Goal: Task Accomplishment & Management: Manage account settings

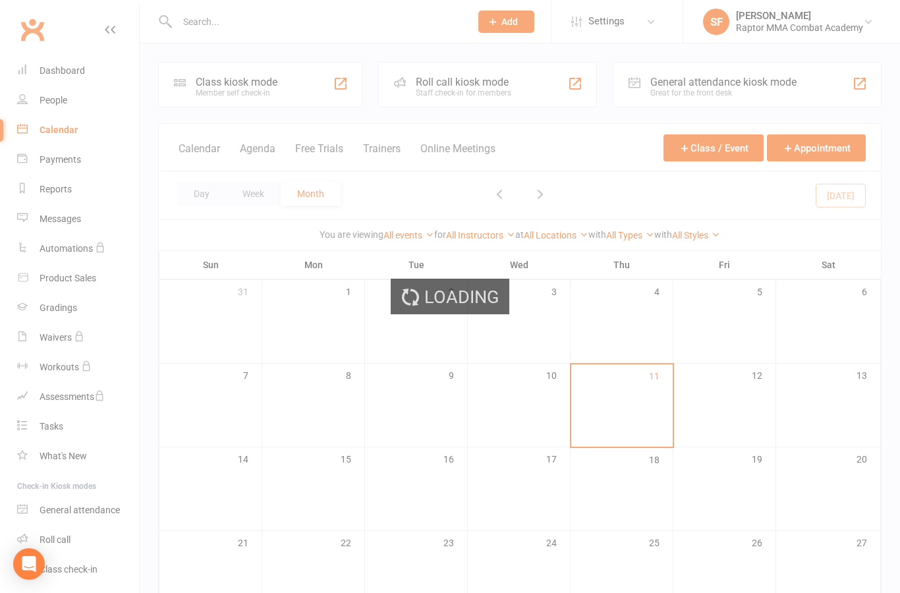
scroll to position [239, 0]
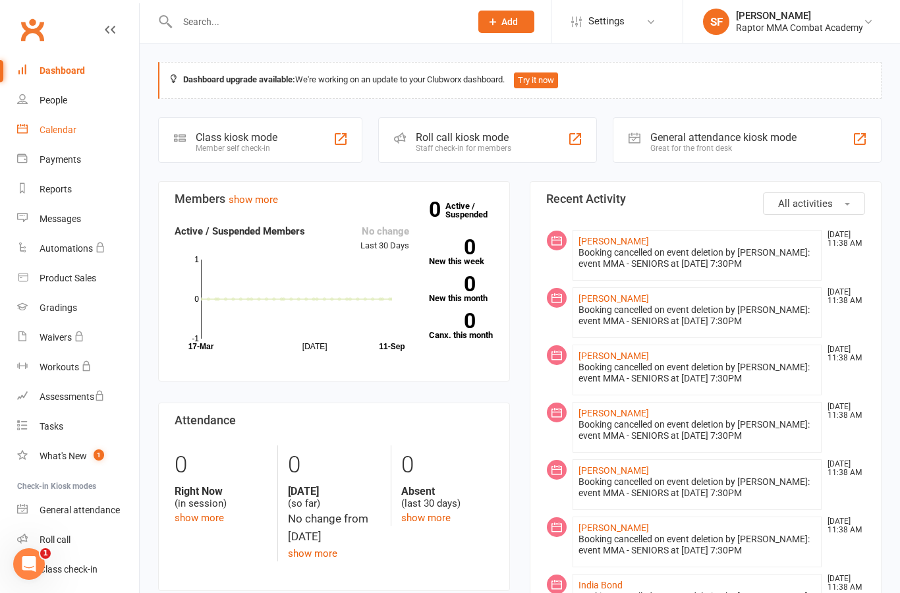
click at [67, 138] on link "Calendar" at bounding box center [78, 130] width 122 height 30
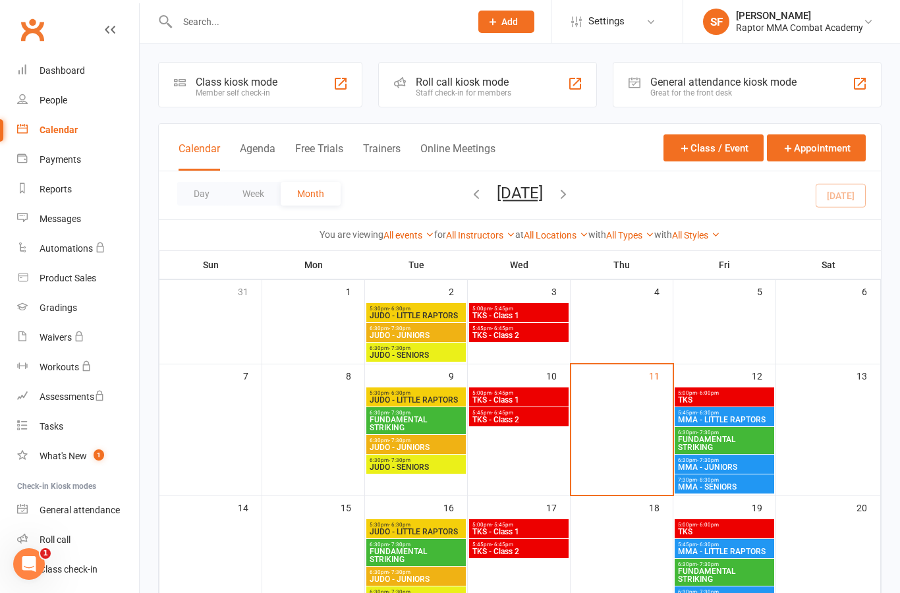
click at [432, 399] on span "JUDO - LITTLE RAPTORS" at bounding box center [416, 400] width 94 height 8
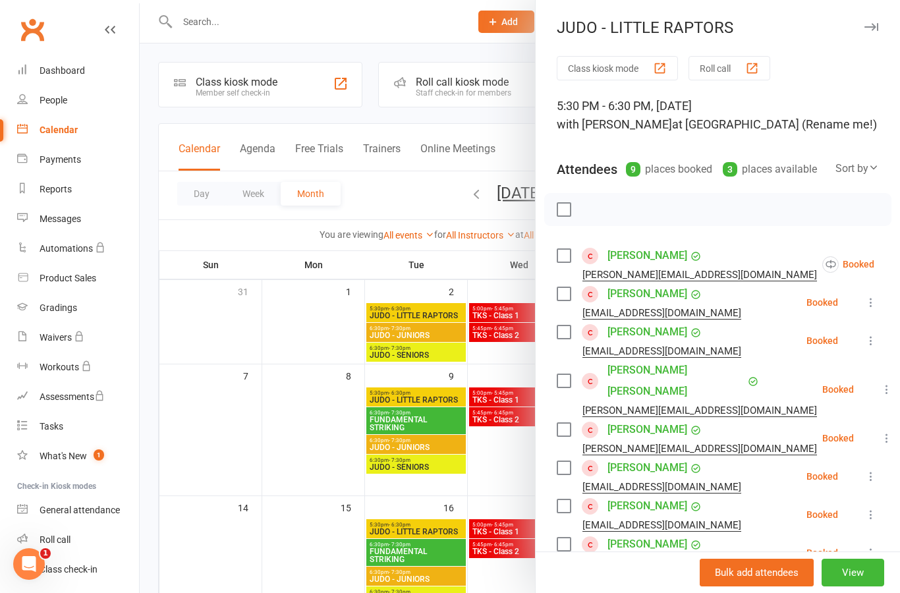
click at [899, 269] on icon at bounding box center [906, 264] width 13 height 13
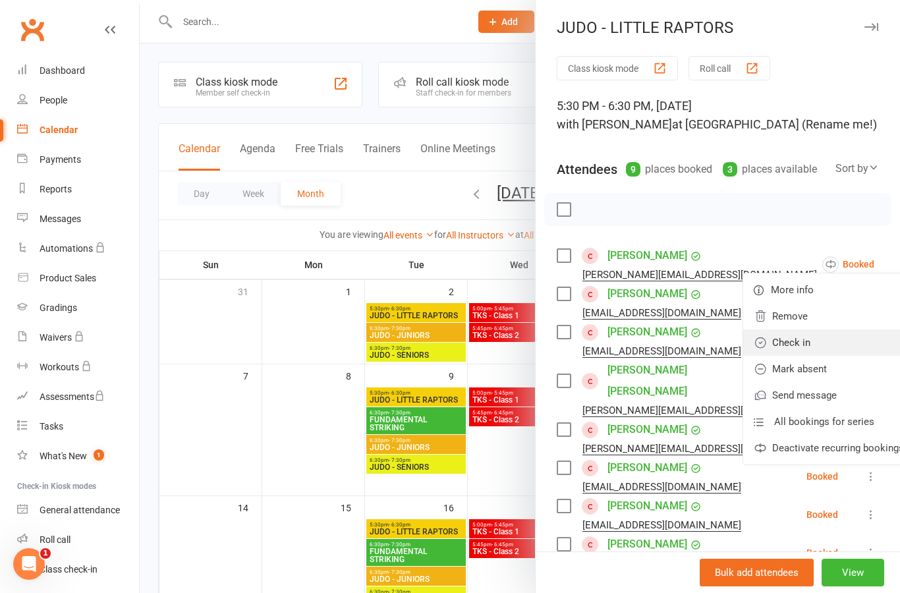
click at [828, 344] on link "Check in" at bounding box center [828, 342] width 171 height 26
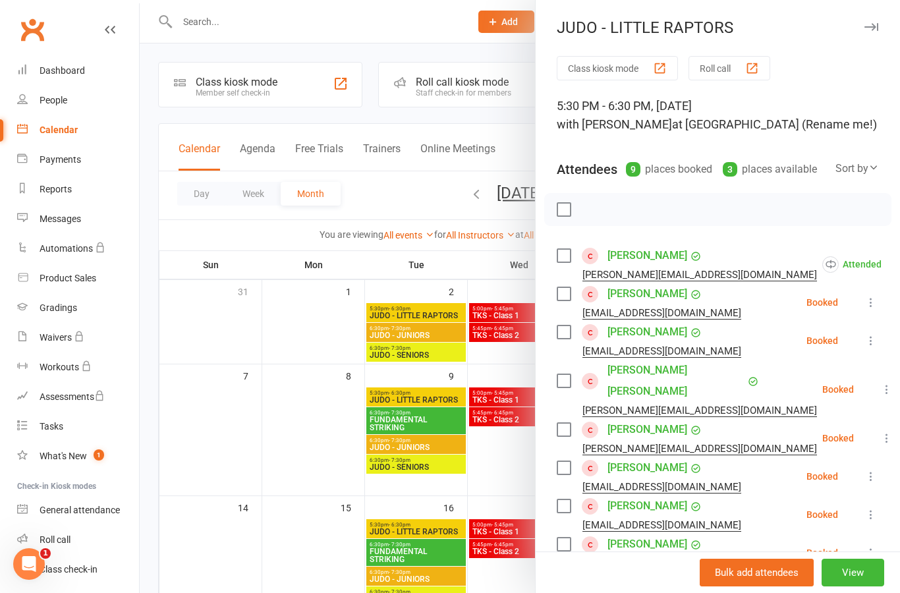
click at [878, 304] on button at bounding box center [871, 302] width 16 height 16
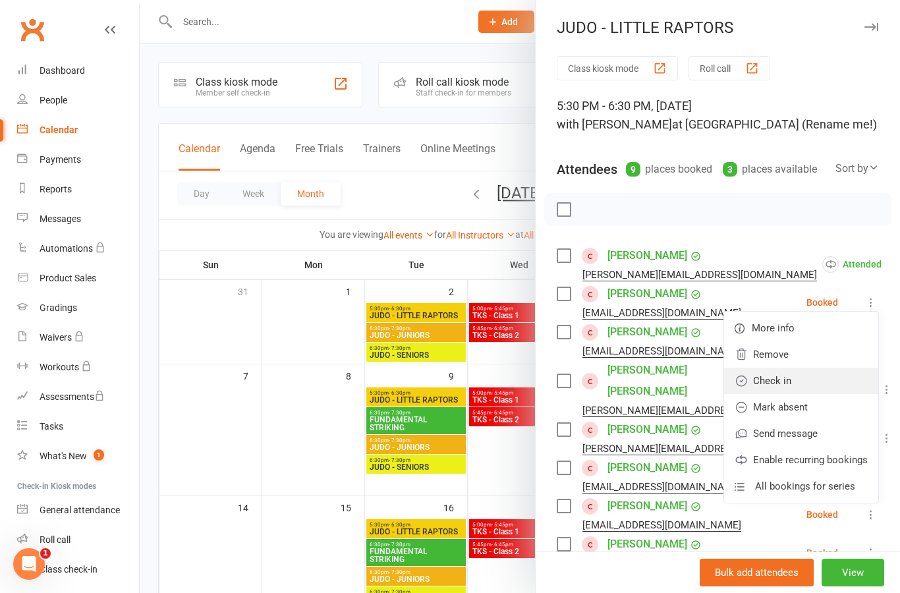
click at [818, 385] on link "Check in" at bounding box center [801, 380] width 154 height 26
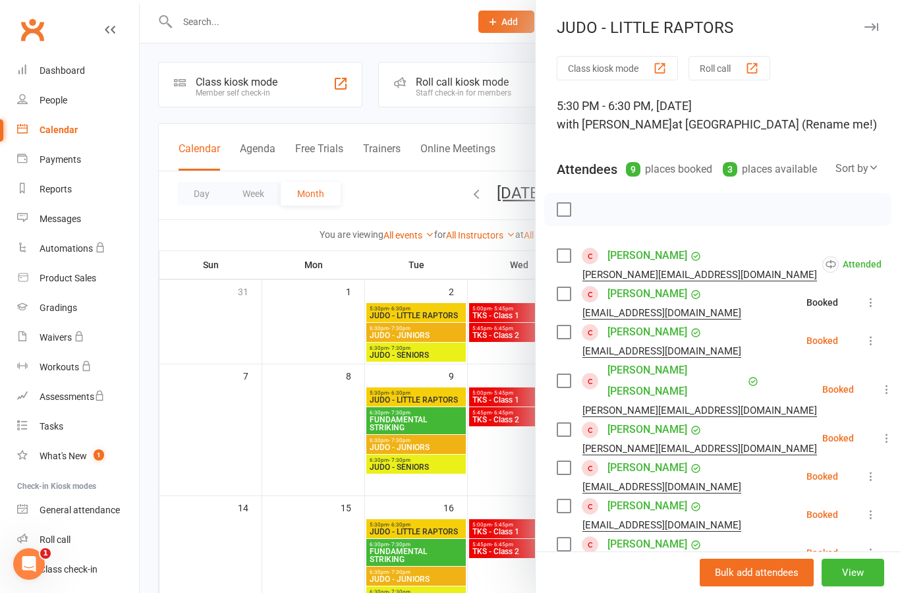
click at [870, 343] on icon at bounding box center [870, 340] width 13 height 13
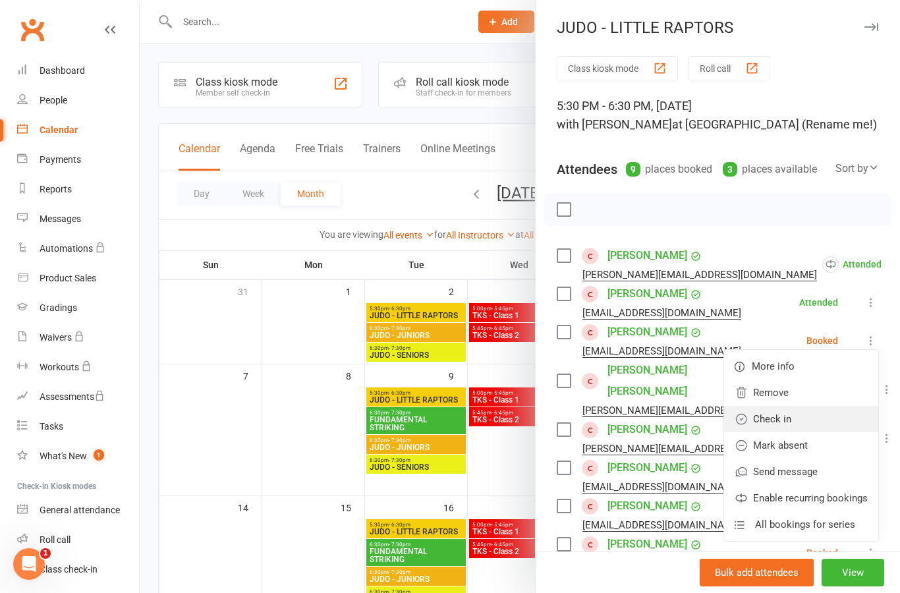
click at [812, 420] on link "Check in" at bounding box center [801, 419] width 154 height 26
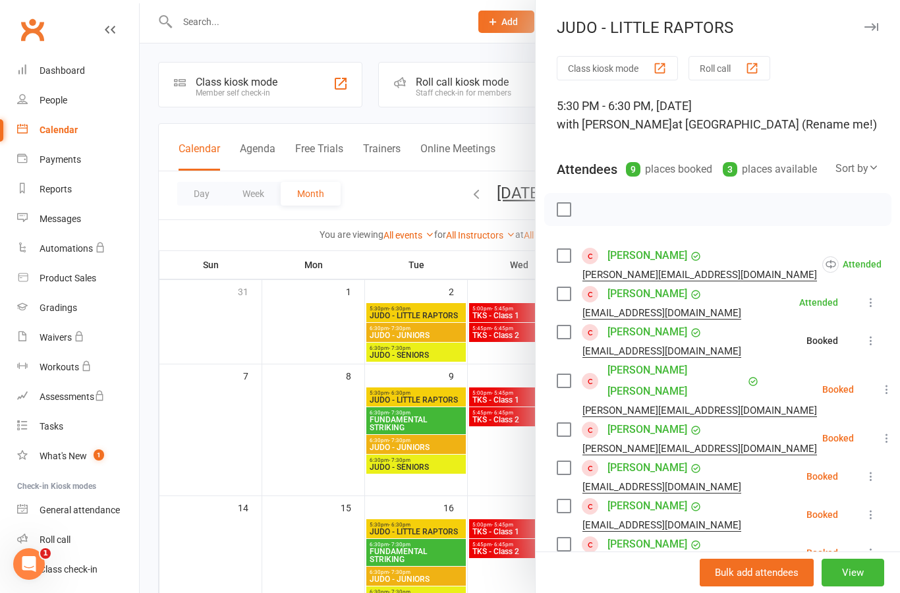
click at [880, 384] on icon at bounding box center [886, 389] width 13 height 13
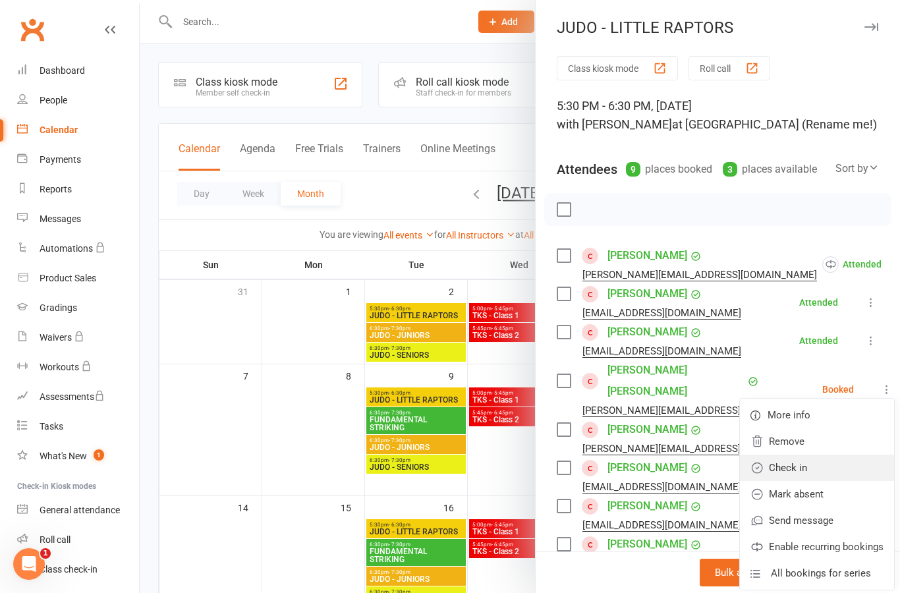
click at [815, 456] on link "Check in" at bounding box center [817, 467] width 154 height 26
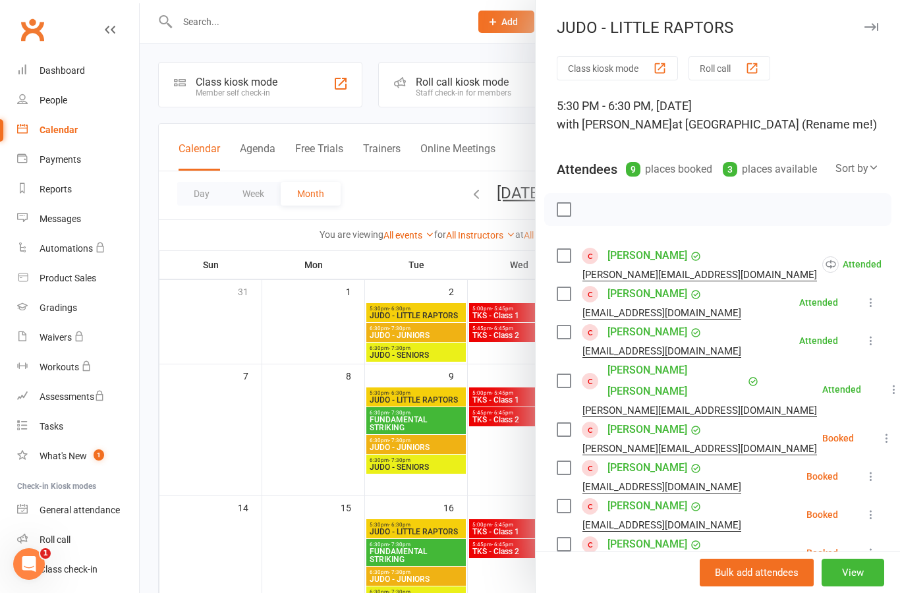
click at [880, 431] on icon at bounding box center [886, 437] width 13 height 13
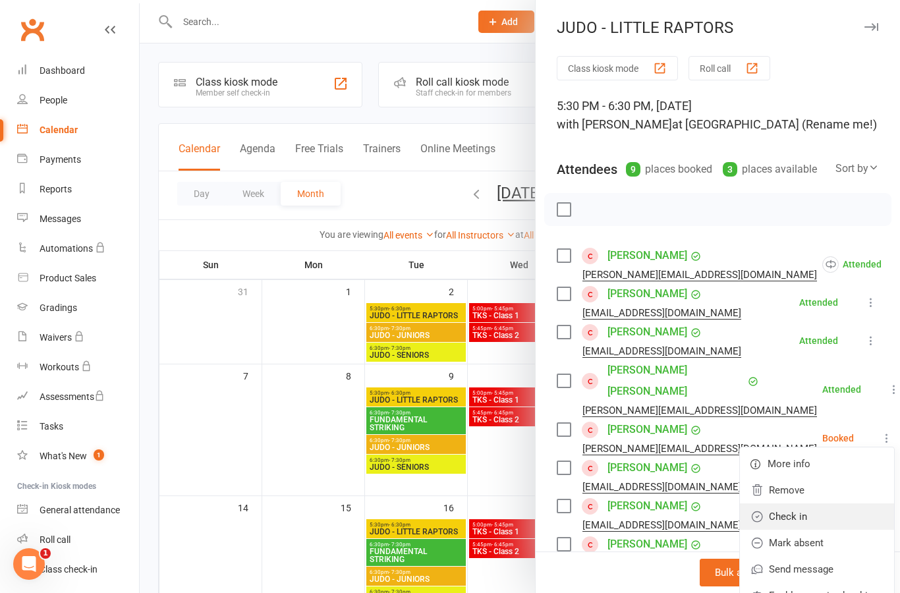
click at [819, 503] on link "Check in" at bounding box center [817, 516] width 154 height 26
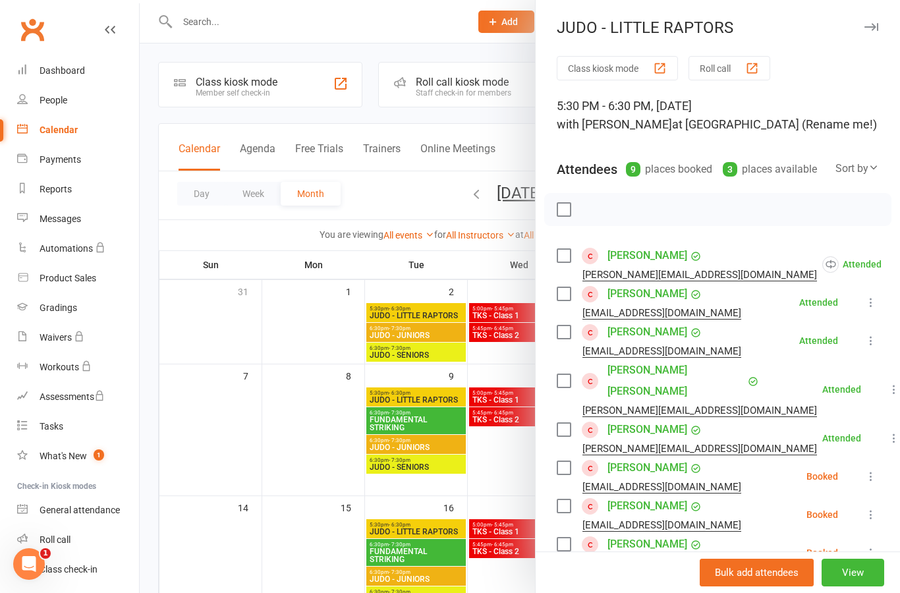
click at [873, 470] on icon at bounding box center [870, 476] width 13 height 13
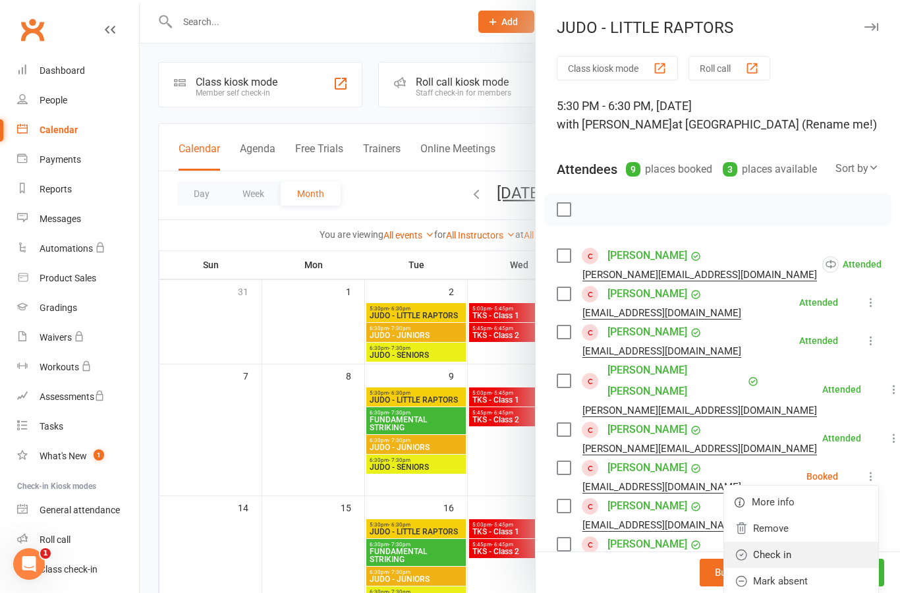
click at [816, 541] on link "Check in" at bounding box center [801, 554] width 154 height 26
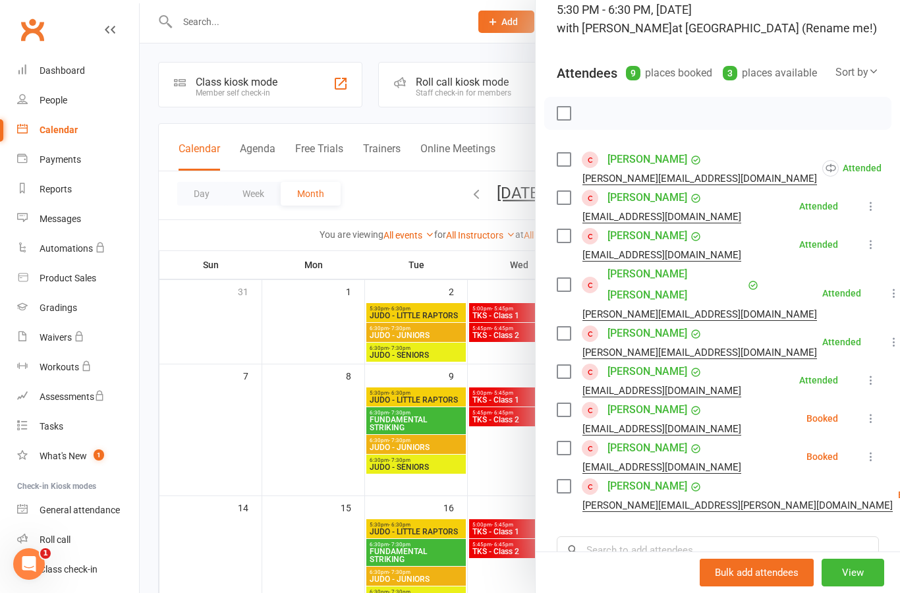
scroll to position [127, 0]
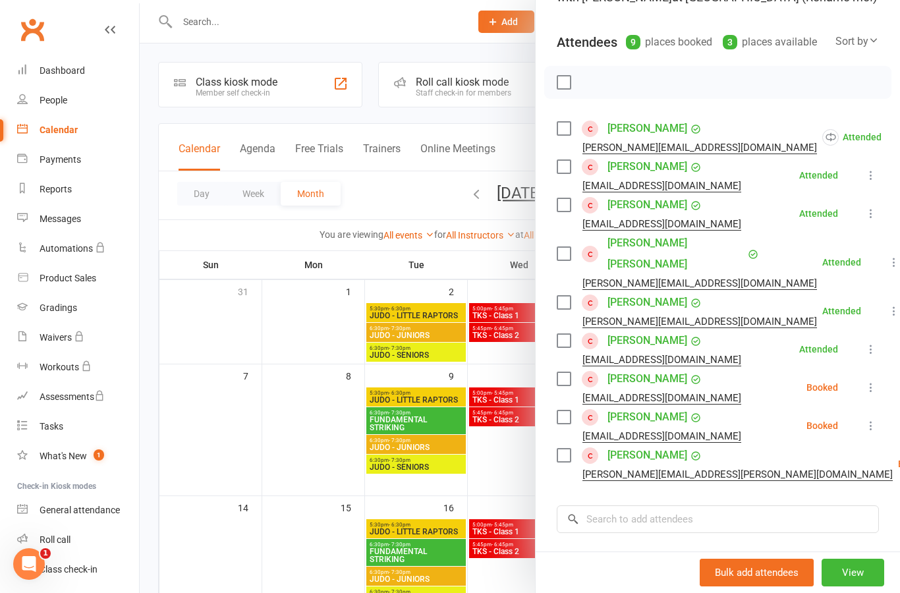
click at [873, 381] on icon at bounding box center [870, 387] width 13 height 13
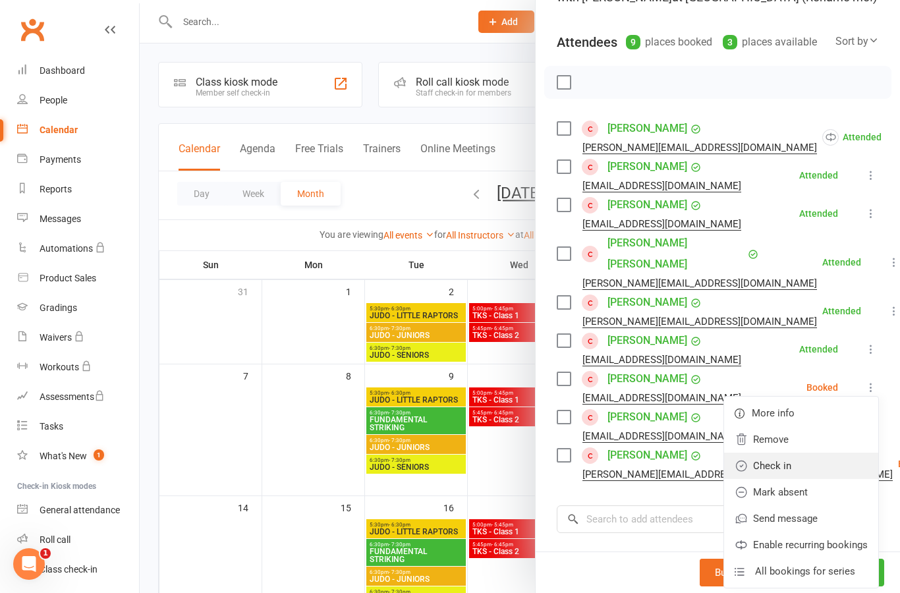
click at [814, 452] on link "Check in" at bounding box center [801, 465] width 154 height 26
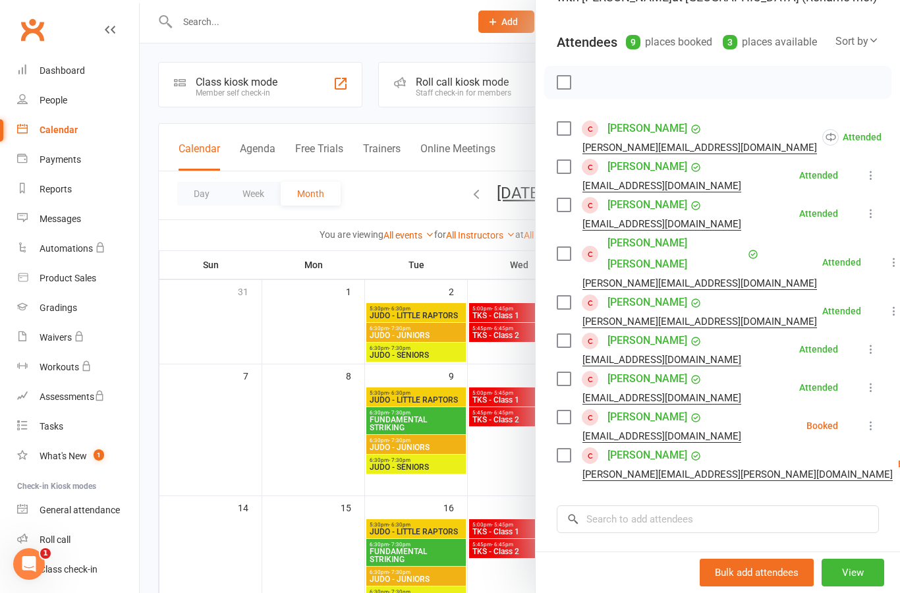
click at [878, 418] on button at bounding box center [871, 426] width 16 height 16
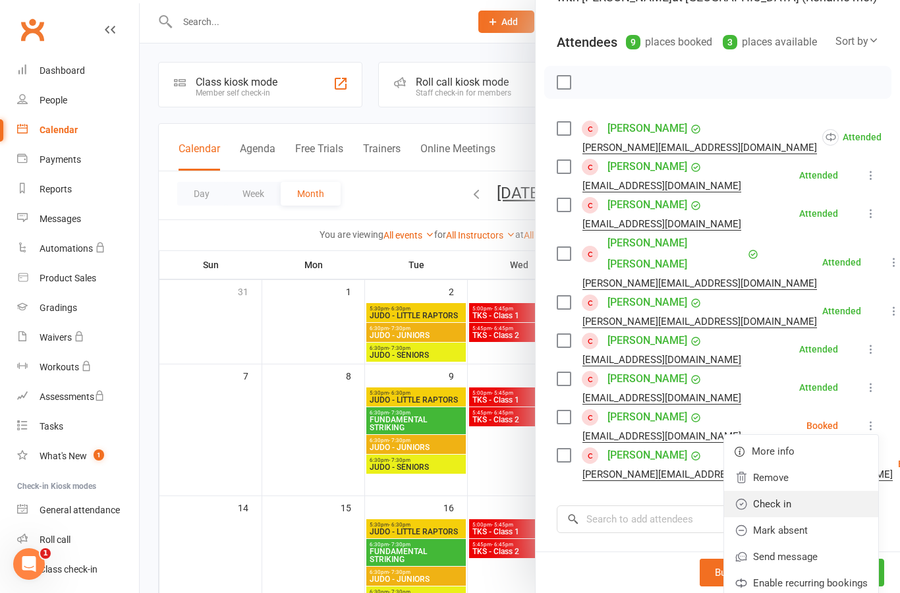
click at [827, 491] on link "Check in" at bounding box center [801, 504] width 154 height 26
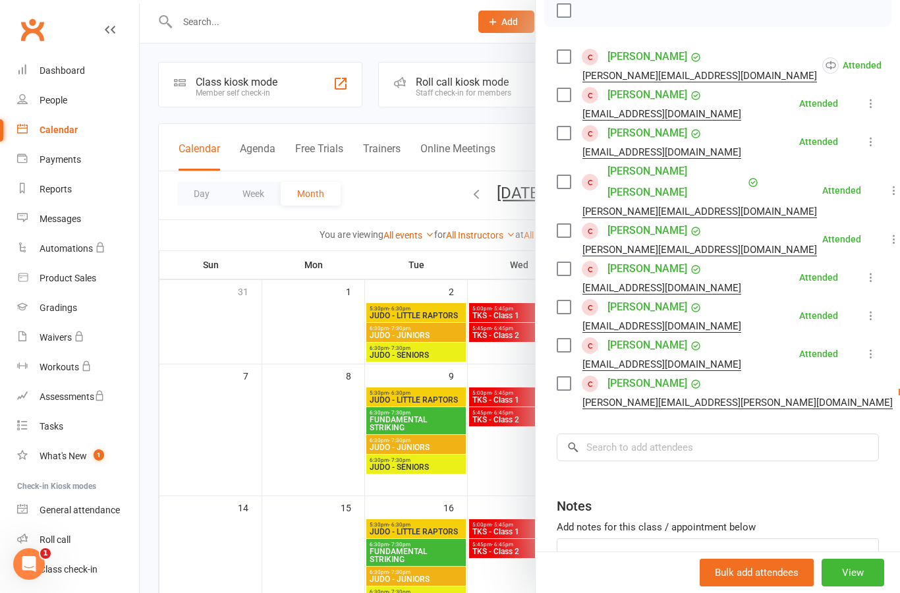
scroll to position [232, 0]
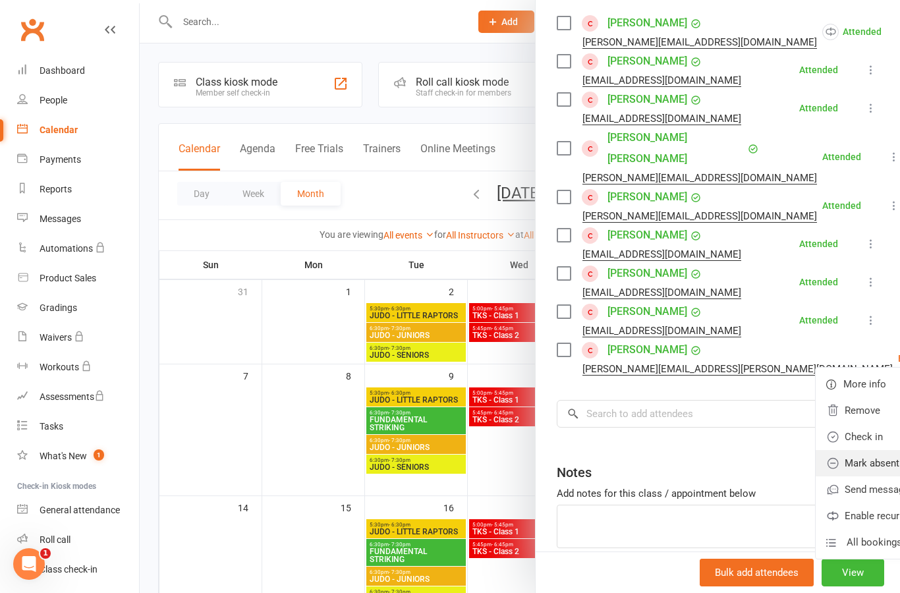
click at [840, 451] on link "Mark absent" at bounding box center [892, 463] width 154 height 26
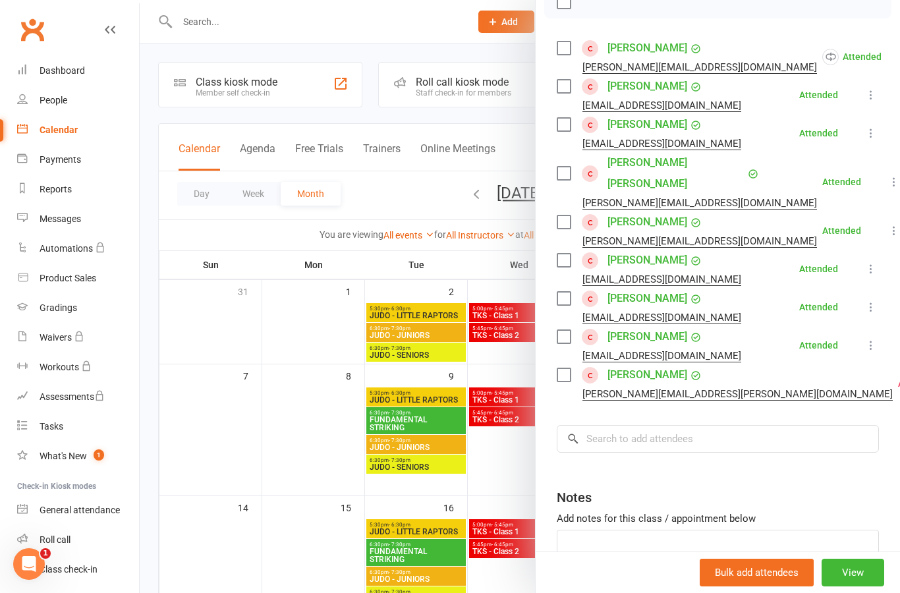
scroll to position [205, 0]
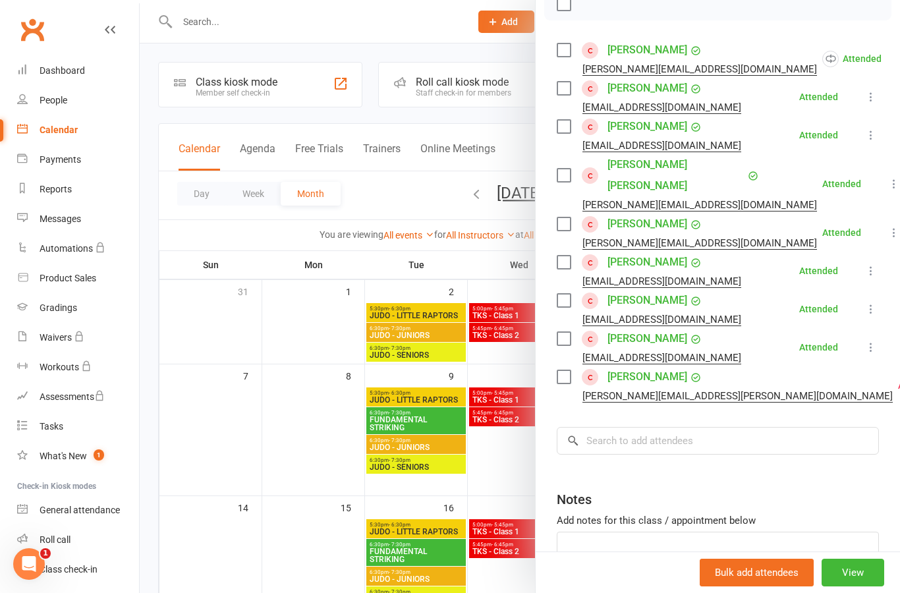
click at [435, 425] on div at bounding box center [520, 296] width 760 height 593
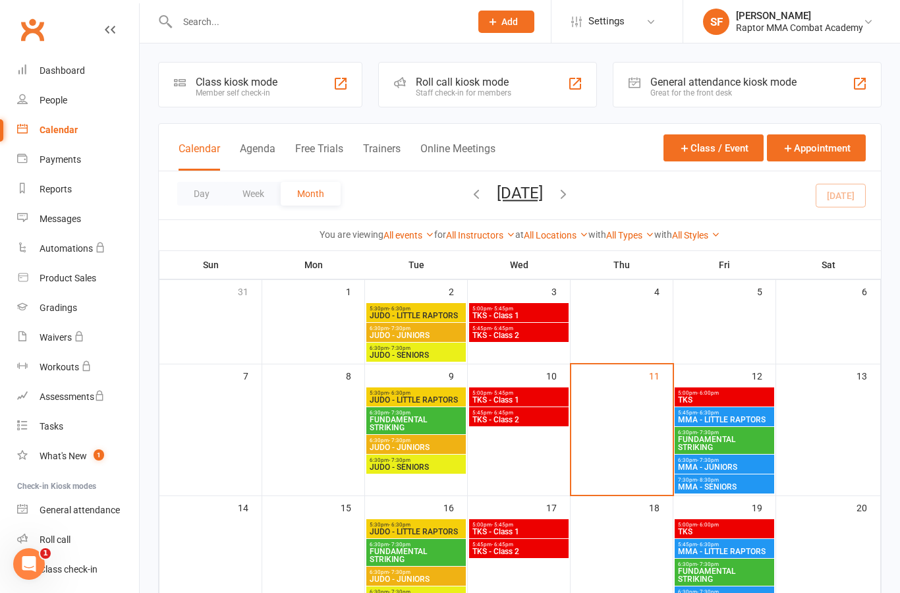
click at [444, 425] on span "FUNDAMENTAL STRIKING" at bounding box center [416, 424] width 94 height 16
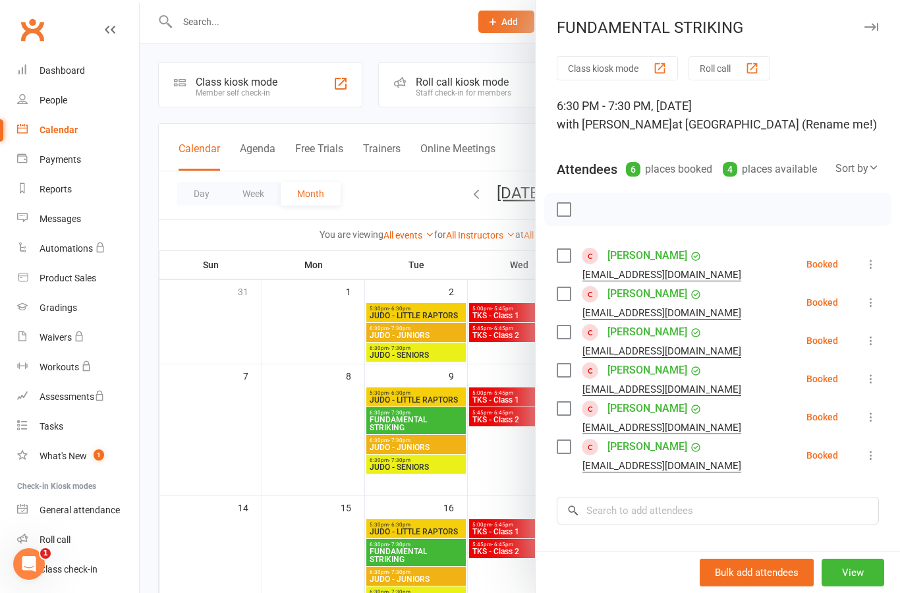
click at [877, 265] on icon at bounding box center [870, 264] width 13 height 13
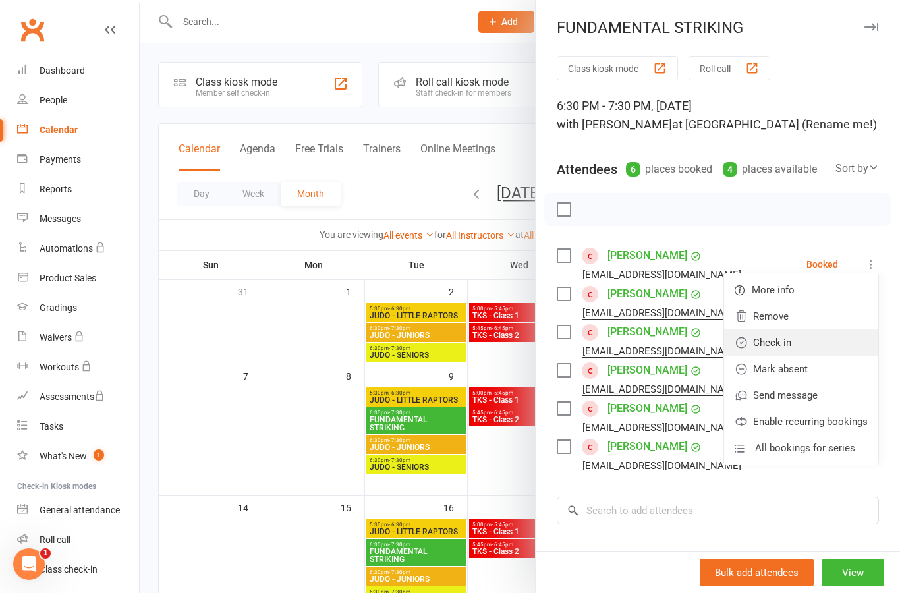
click at [851, 346] on link "Check in" at bounding box center [801, 342] width 154 height 26
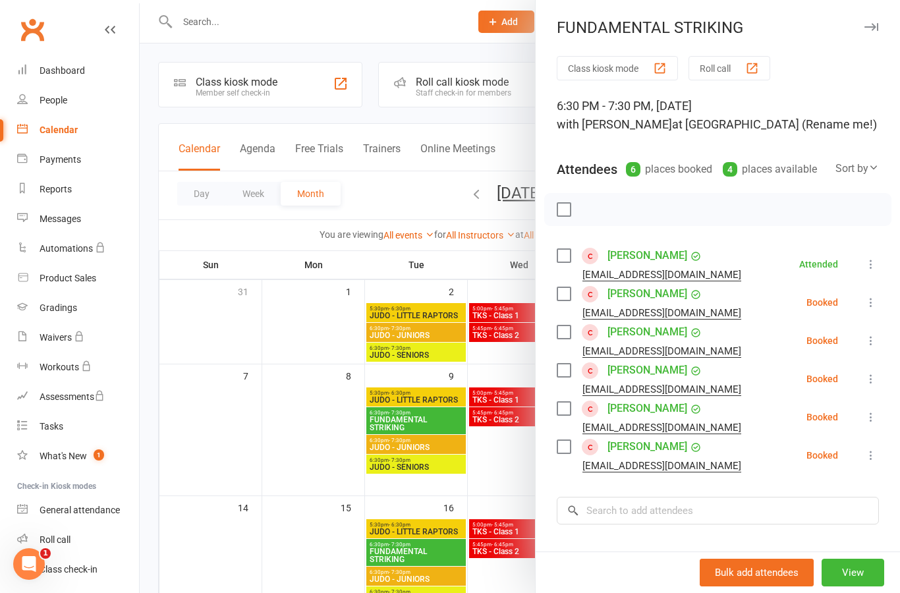
click at [878, 308] on button at bounding box center [871, 302] width 16 height 16
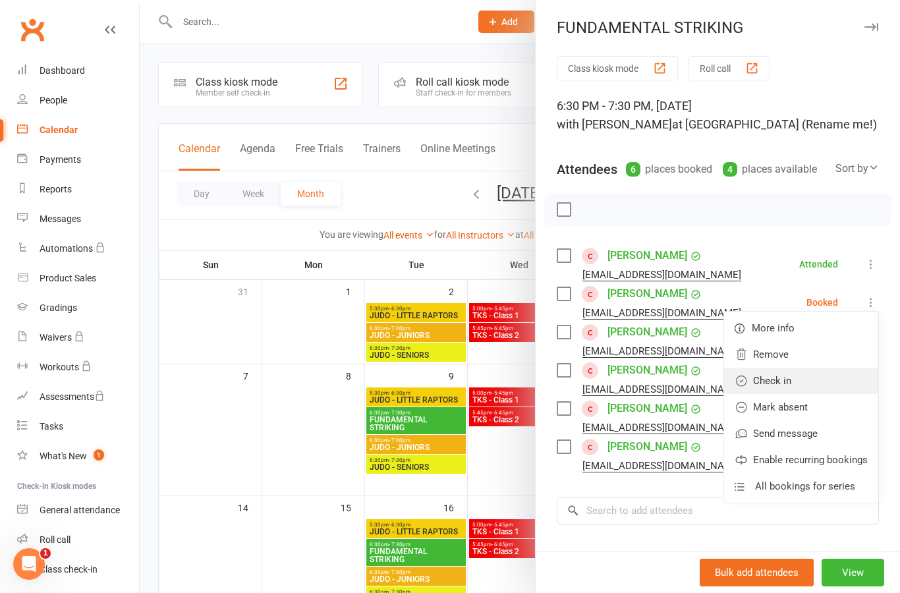
click at [837, 385] on link "Check in" at bounding box center [801, 380] width 154 height 26
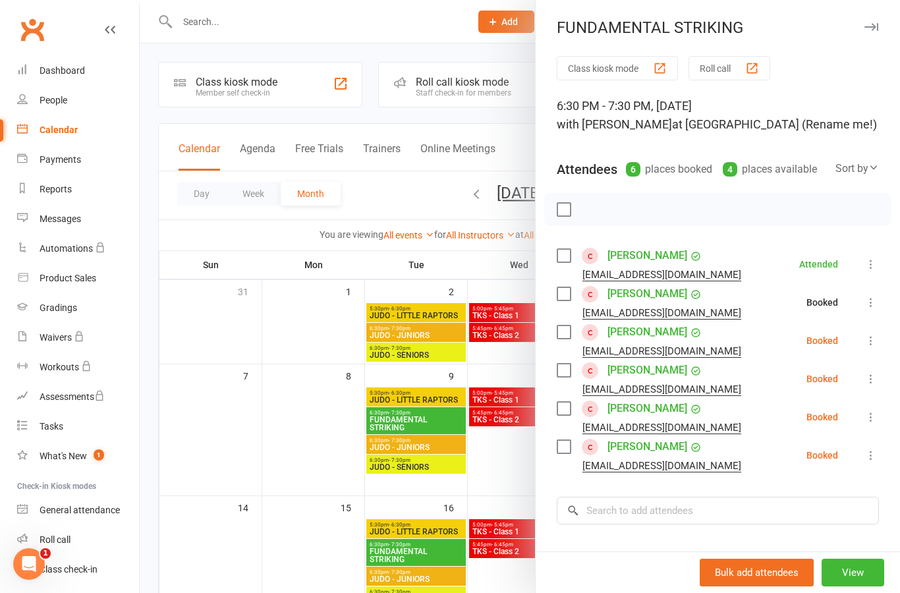
click at [870, 347] on icon at bounding box center [870, 340] width 13 height 13
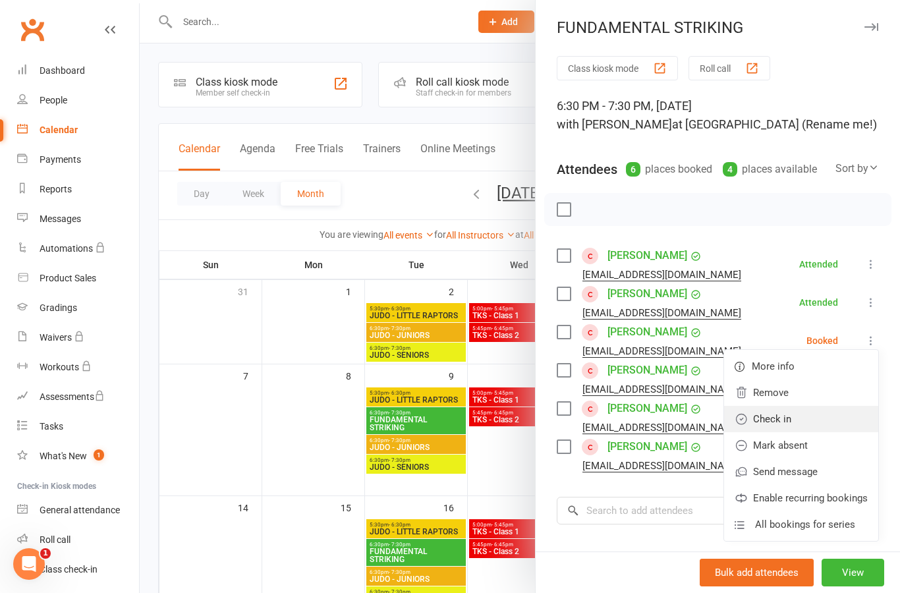
click at [828, 422] on link "Check in" at bounding box center [801, 419] width 154 height 26
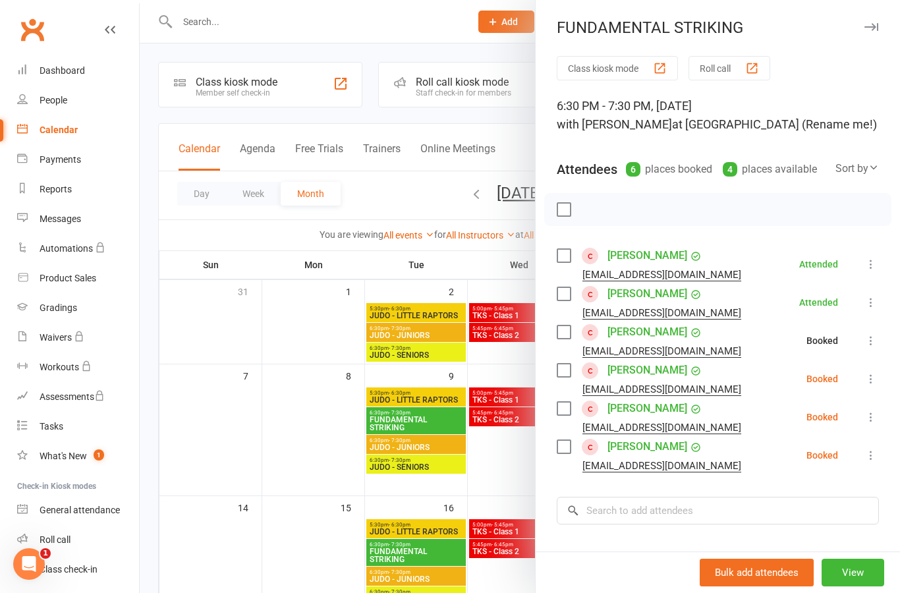
click at [876, 378] on icon at bounding box center [870, 378] width 13 height 13
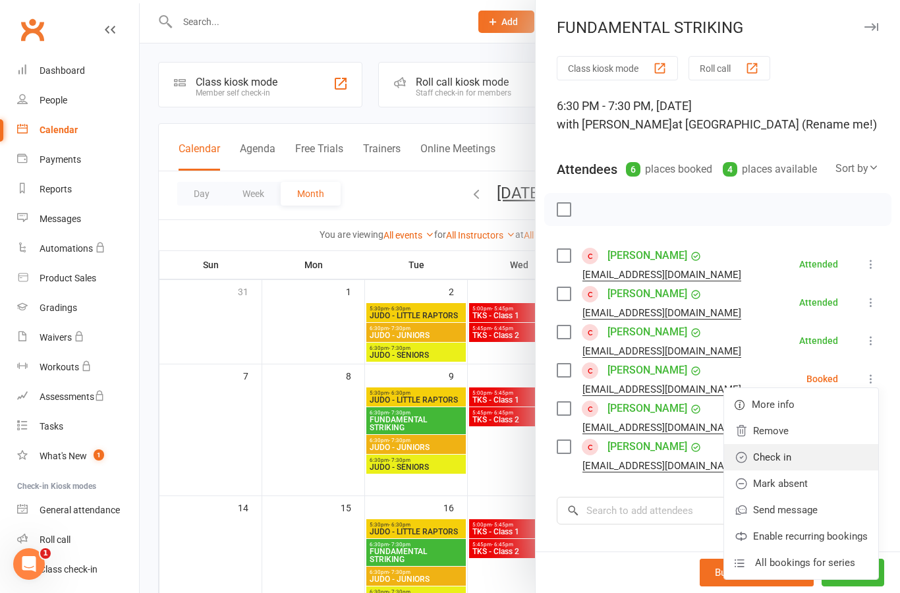
click at [836, 456] on link "Check in" at bounding box center [801, 457] width 154 height 26
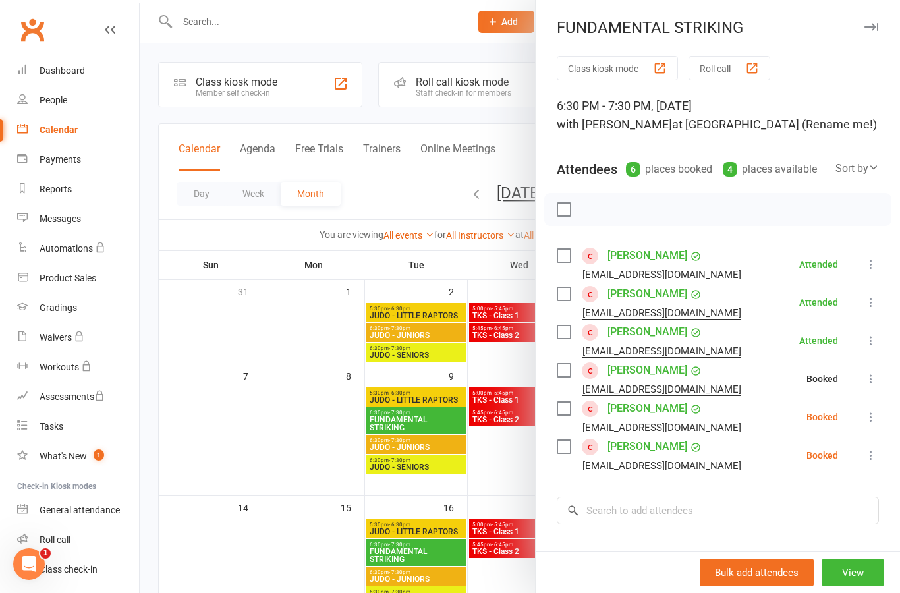
click at [877, 423] on icon at bounding box center [870, 416] width 13 height 13
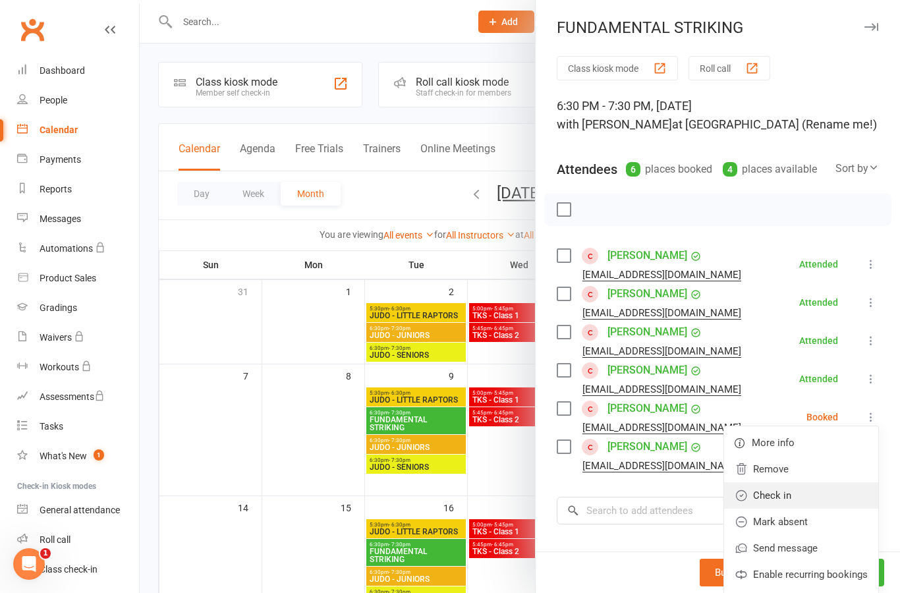
click at [830, 493] on link "Check in" at bounding box center [801, 495] width 154 height 26
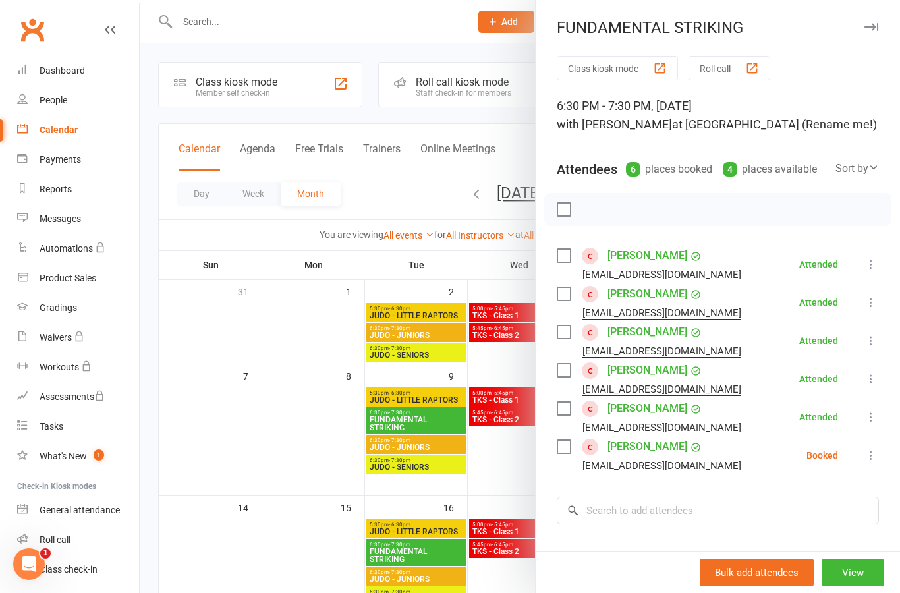
click at [875, 456] on icon at bounding box center [870, 454] width 13 height 13
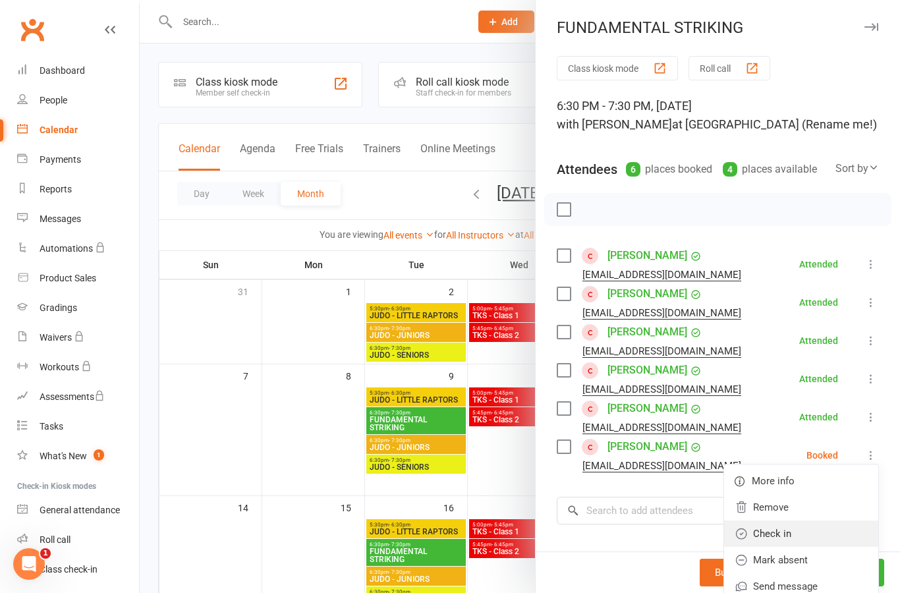
click at [825, 533] on link "Check in" at bounding box center [801, 533] width 154 height 26
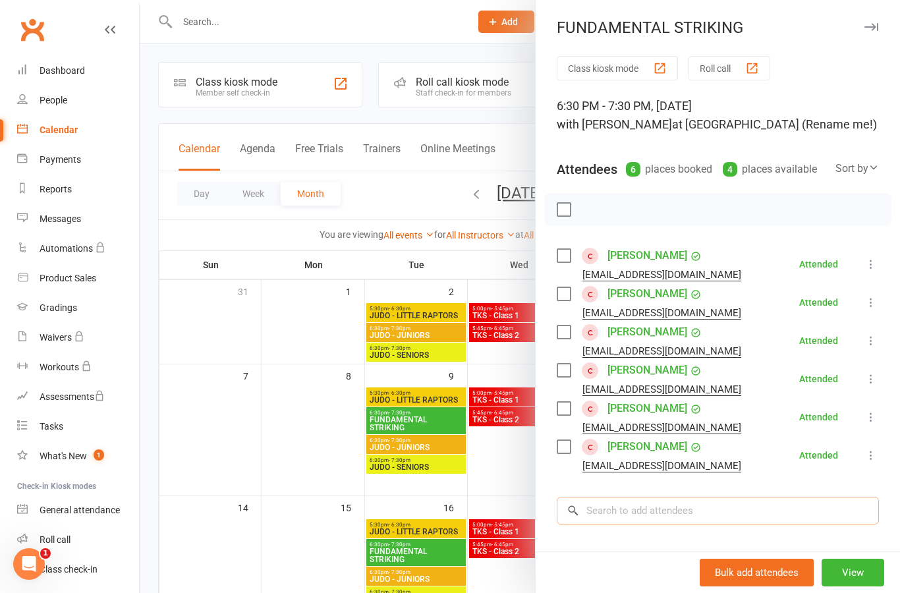
click at [788, 512] on input "search" at bounding box center [718, 511] width 322 height 28
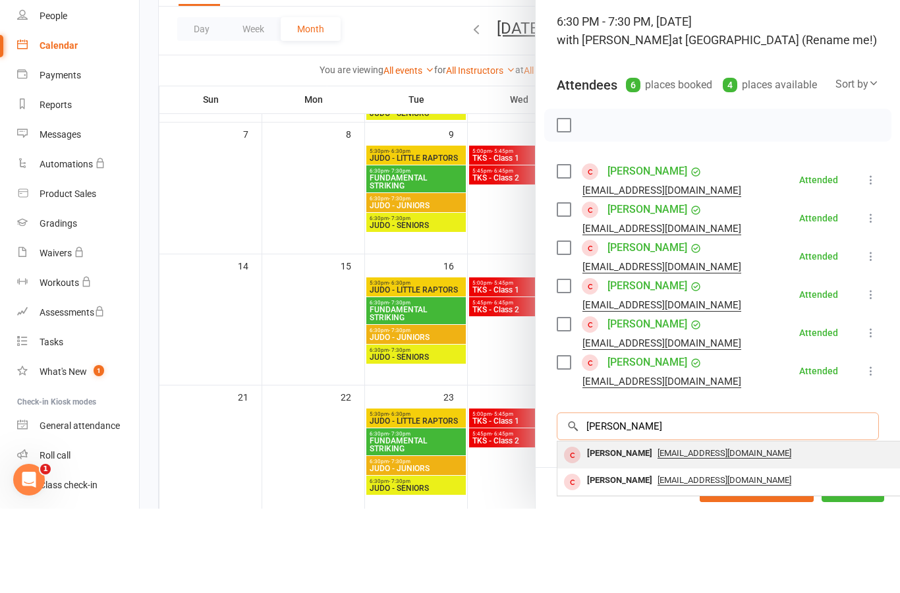
type input "[PERSON_NAME]"
click at [630, 528] on div "[PERSON_NAME]" at bounding box center [620, 537] width 76 height 19
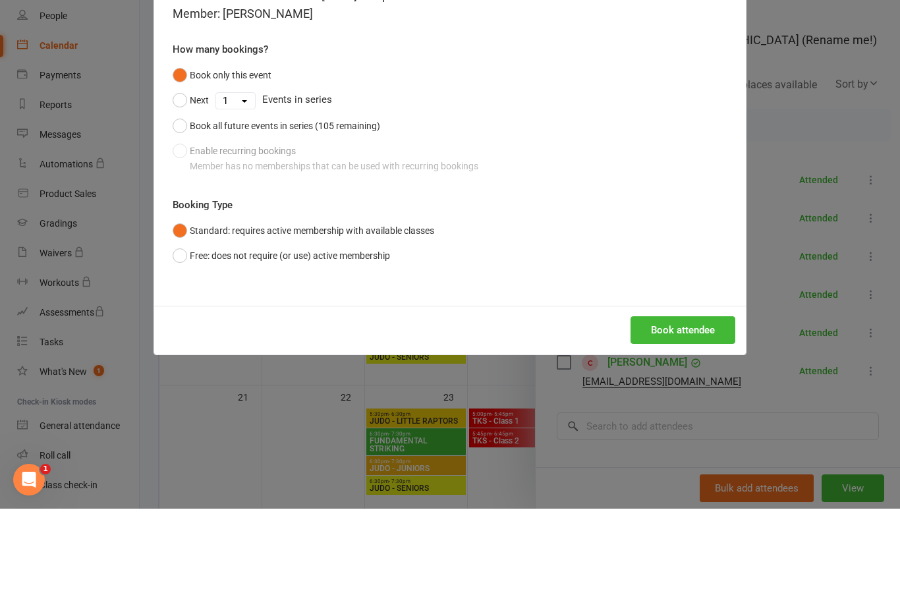
scroll to position [242, 0]
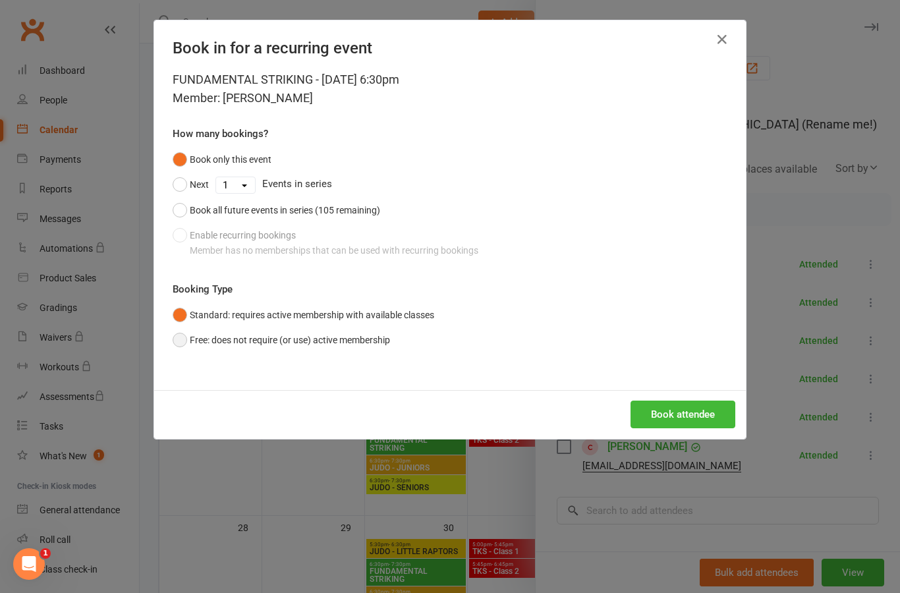
click at [213, 334] on button "Free: does not require (or use) active membership" at bounding box center [281, 339] width 217 height 25
click at [720, 411] on button "Book attendee" at bounding box center [682, 414] width 105 height 28
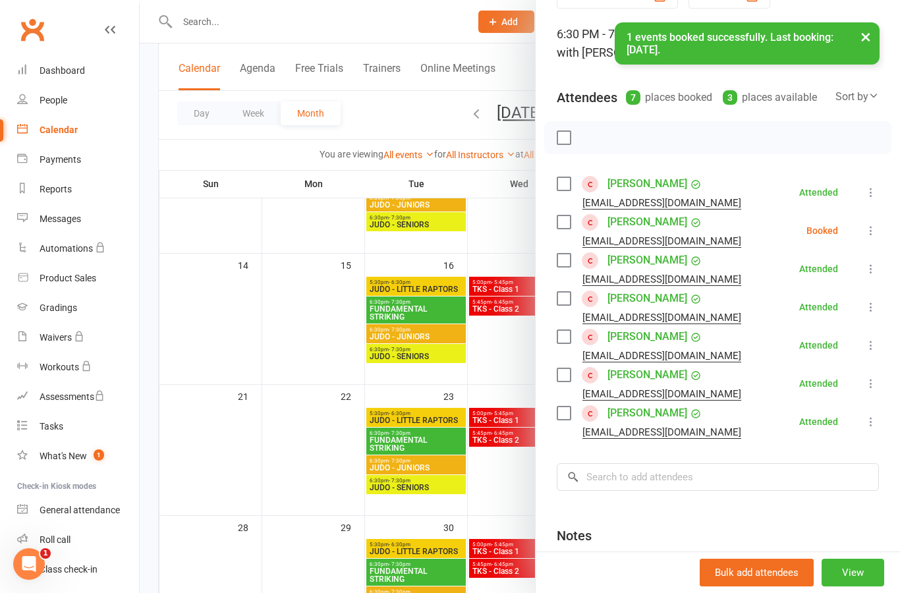
scroll to position [76, 0]
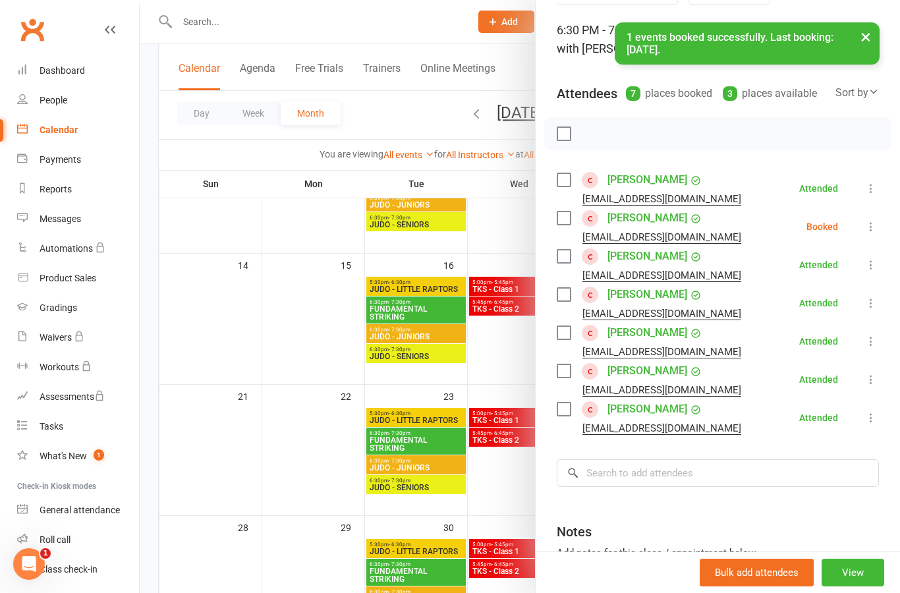
click at [873, 226] on icon at bounding box center [870, 226] width 13 height 13
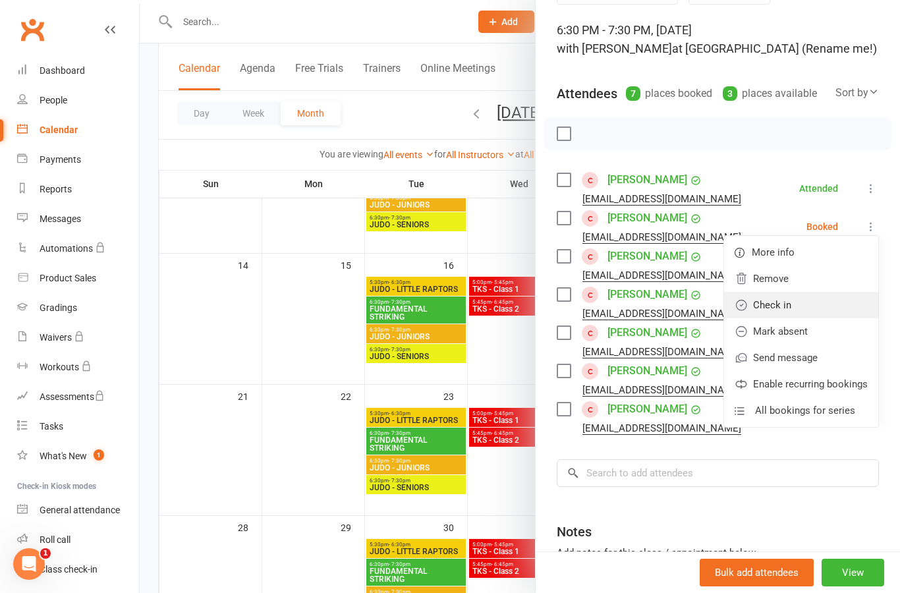
click at [825, 308] on link "Check in" at bounding box center [801, 305] width 154 height 26
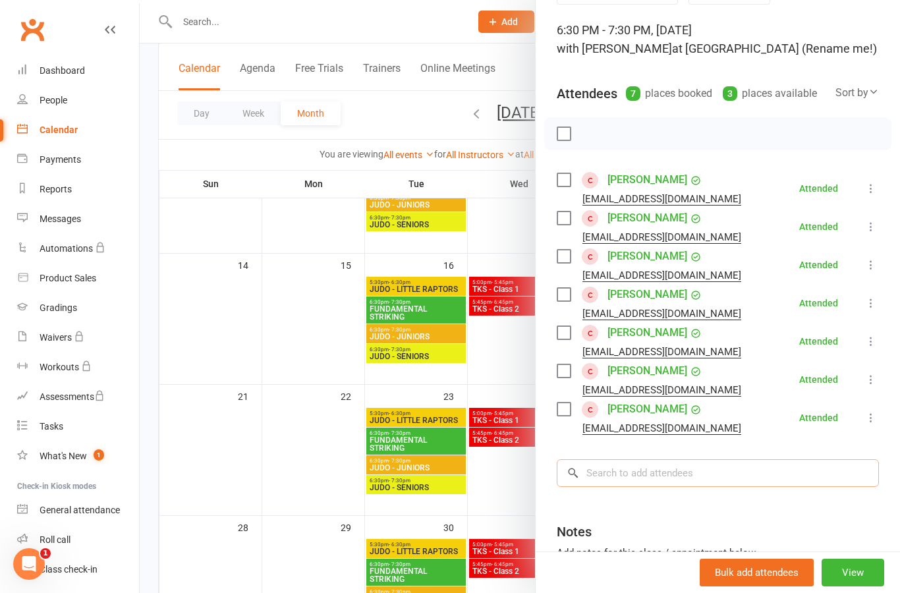
click at [773, 475] on input "search" at bounding box center [718, 473] width 322 height 28
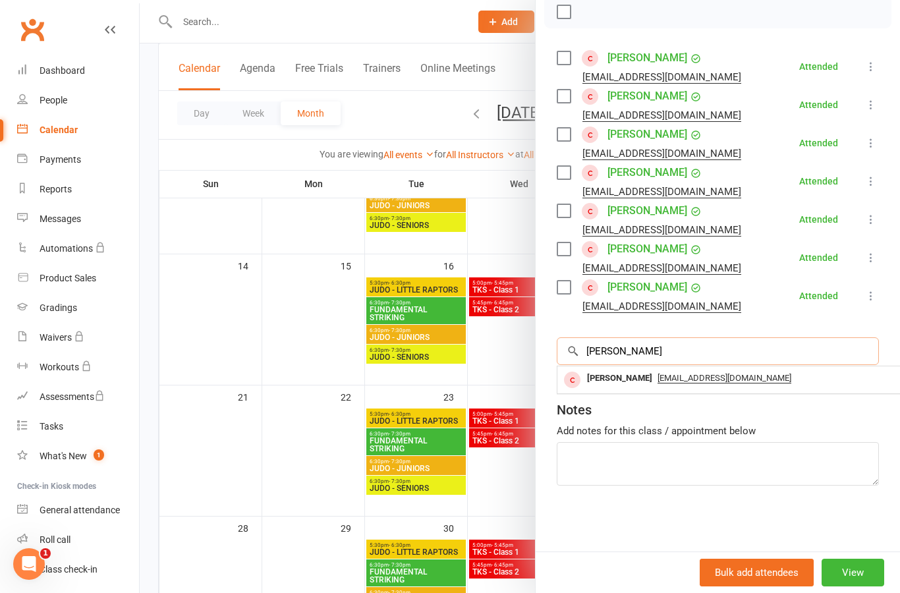
scroll to position [198, 0]
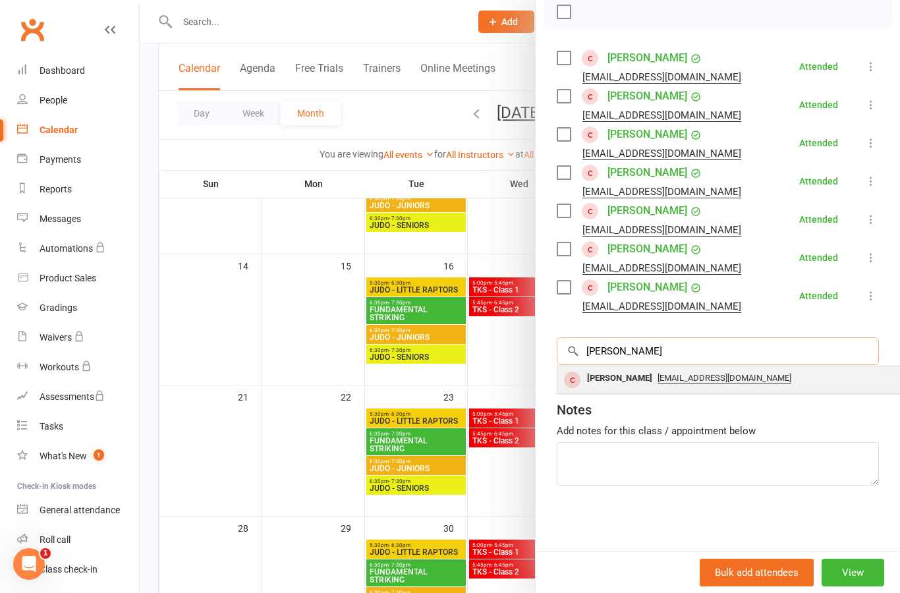
type input "[PERSON_NAME]"
click at [624, 387] on div "[PERSON_NAME]" at bounding box center [620, 378] width 76 height 19
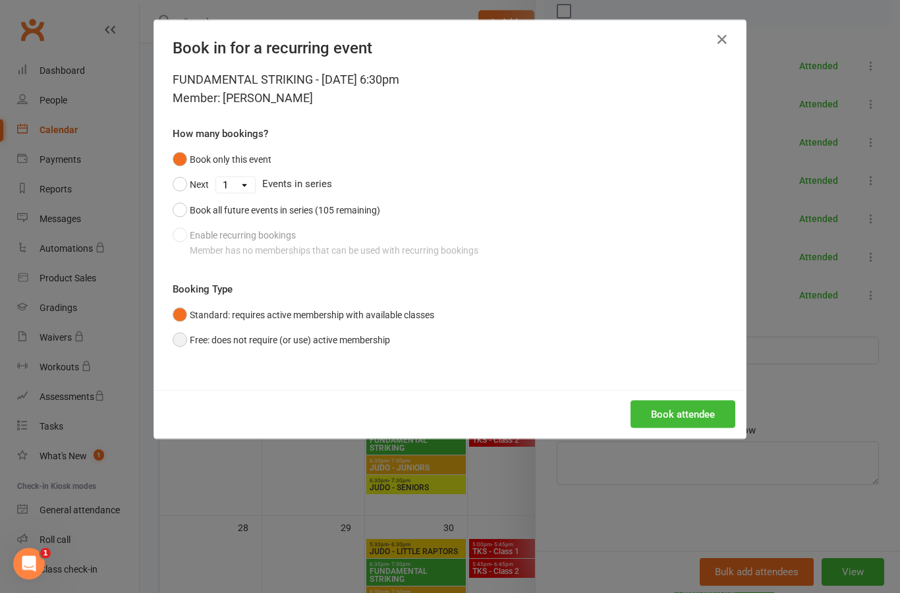
click at [373, 340] on button "Free: does not require (or use) active membership" at bounding box center [281, 339] width 217 height 25
click at [720, 421] on button "Book attendee" at bounding box center [682, 414] width 105 height 28
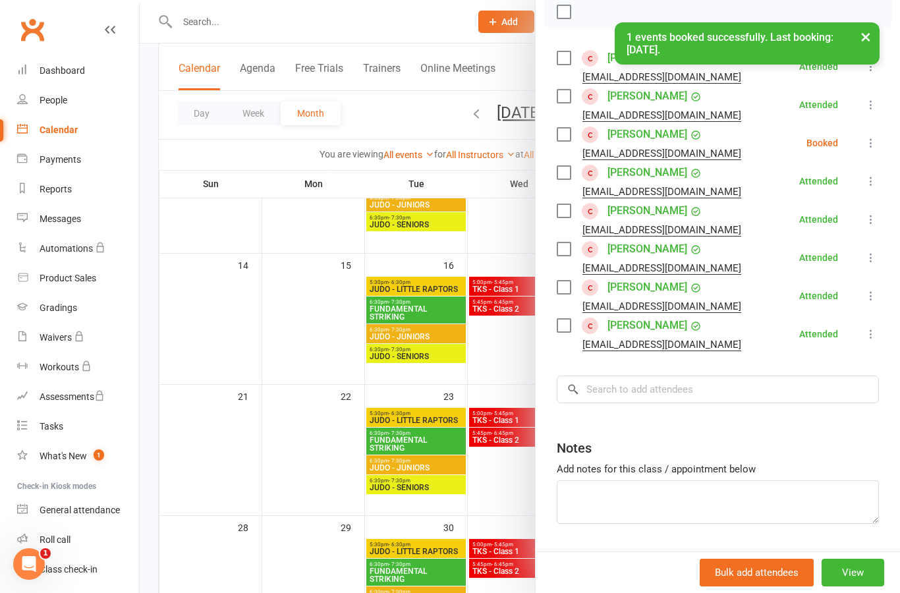
click at [877, 138] on icon at bounding box center [870, 142] width 13 height 13
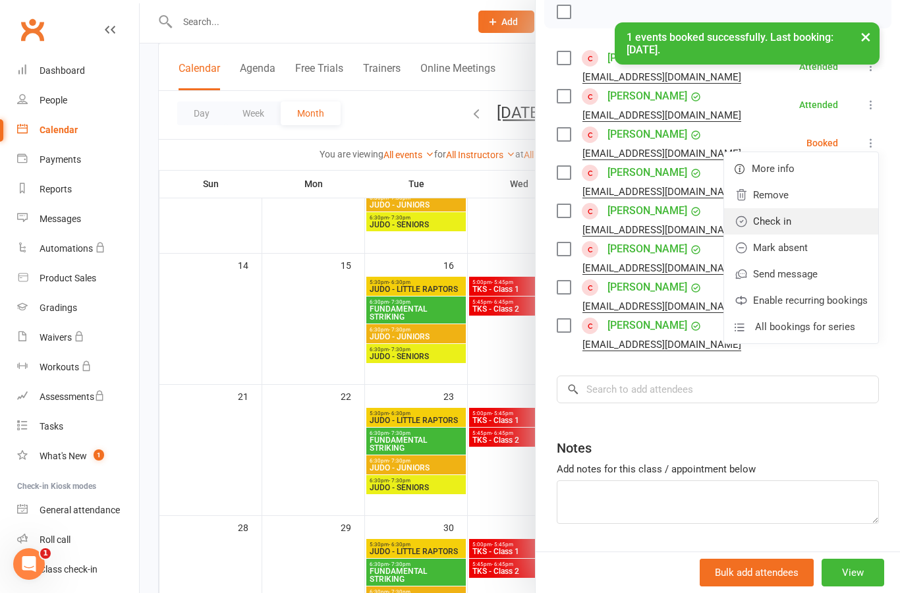
click at [825, 222] on link "Check in" at bounding box center [801, 221] width 154 height 26
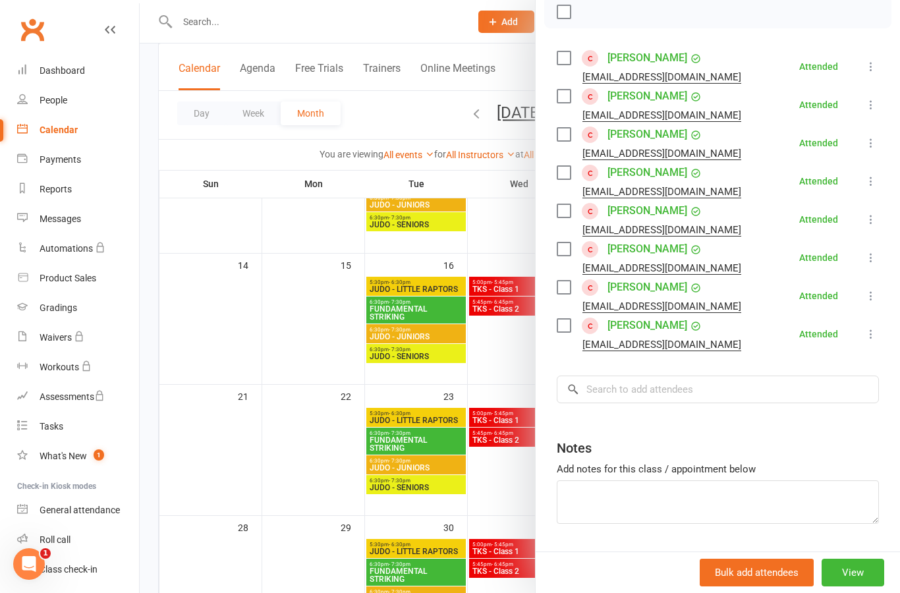
click at [290, 313] on div at bounding box center [520, 296] width 760 height 593
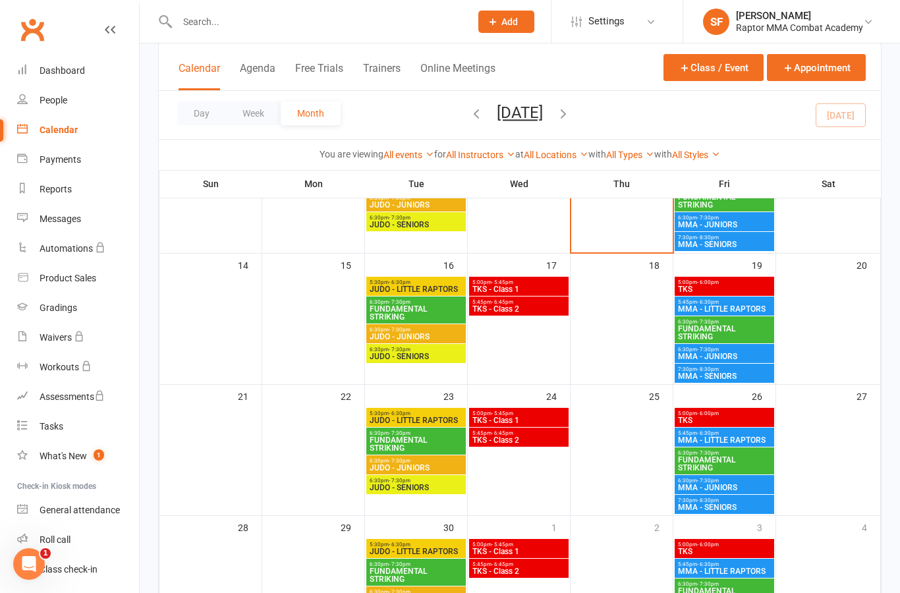
click at [547, 288] on span "TKS - Class 1" at bounding box center [519, 289] width 94 height 8
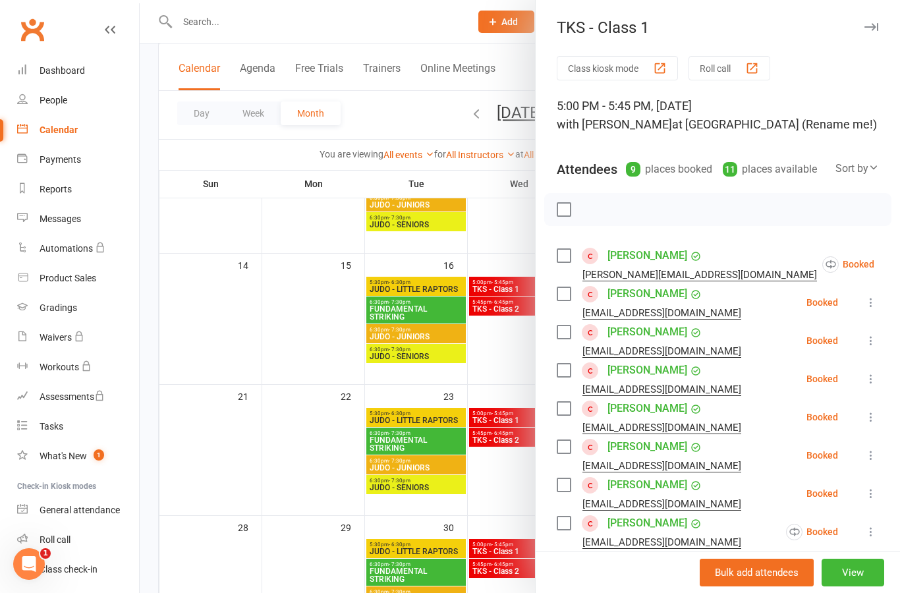
click at [899, 264] on icon at bounding box center [906, 264] width 13 height 13
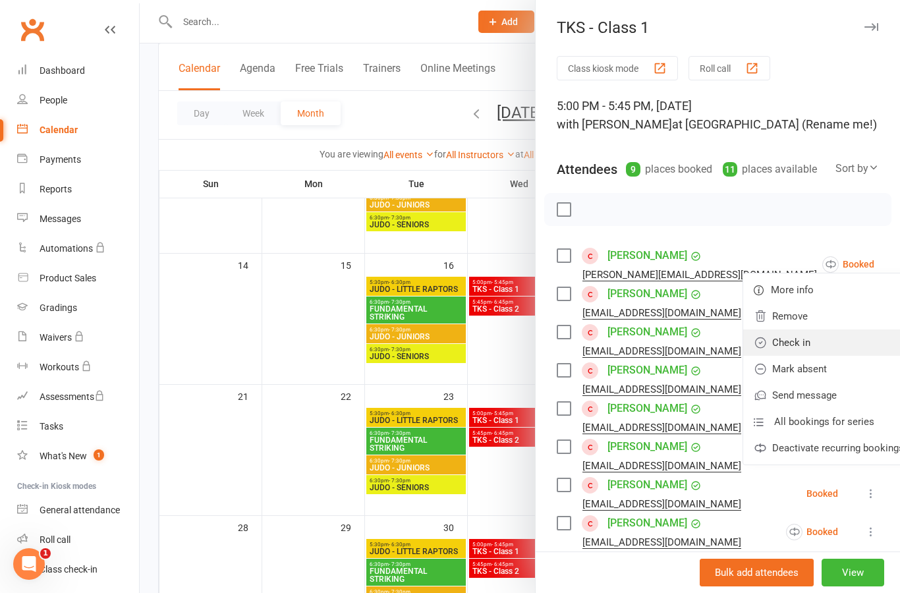
click at [839, 343] on link "Check in" at bounding box center [828, 342] width 171 height 26
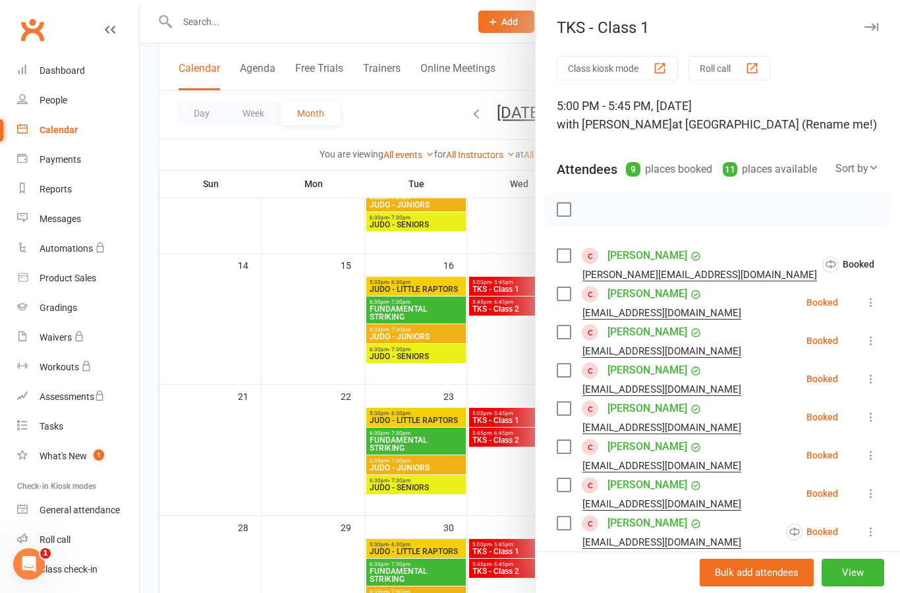
click at [876, 300] on icon at bounding box center [870, 302] width 13 height 13
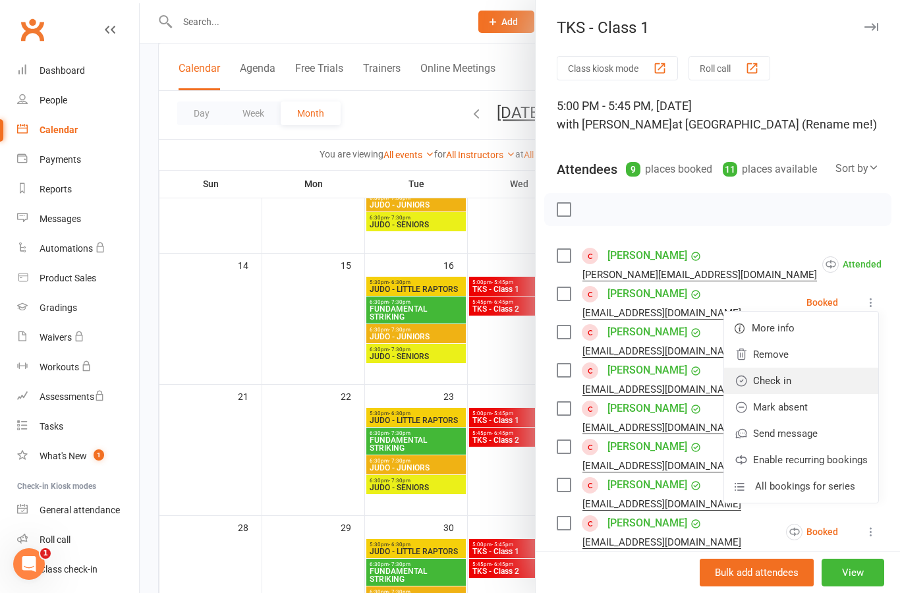
click at [829, 382] on link "Check in" at bounding box center [801, 380] width 154 height 26
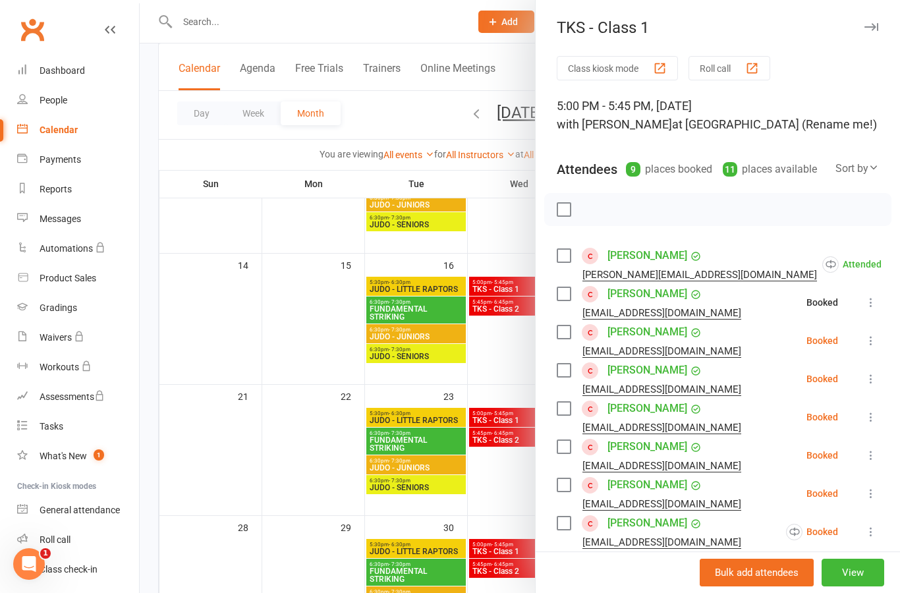
click at [875, 343] on icon at bounding box center [870, 340] width 13 height 13
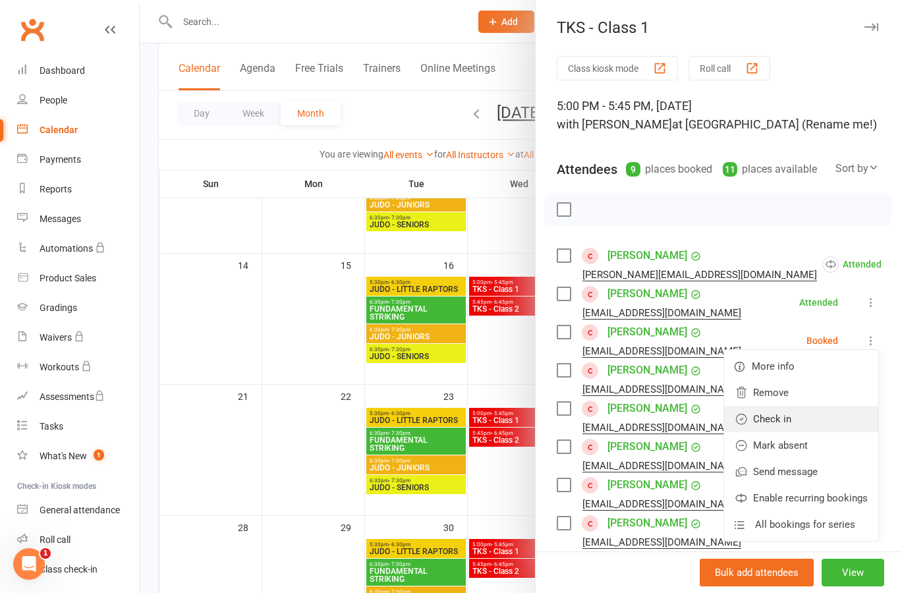
click at [830, 415] on link "Check in" at bounding box center [801, 419] width 154 height 26
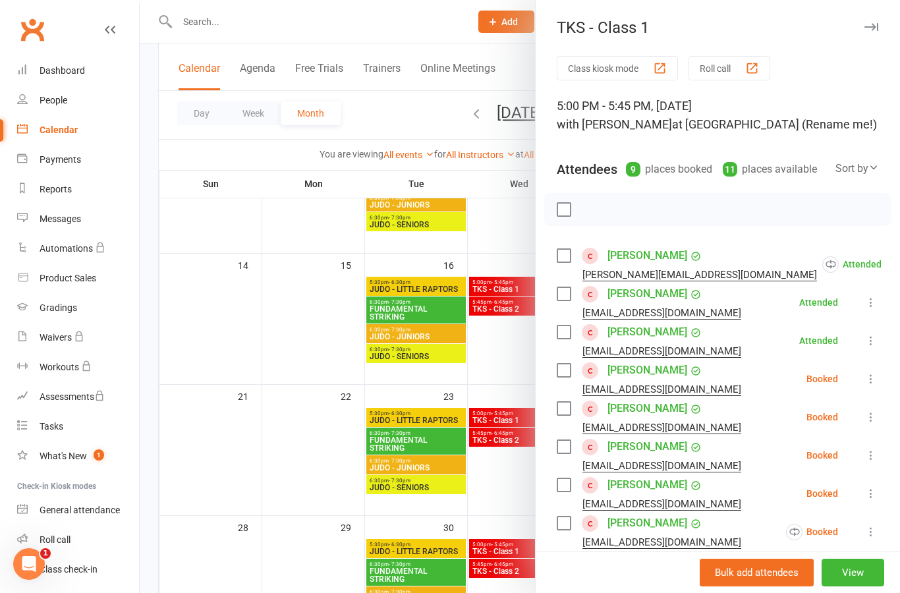
click at [878, 377] on button at bounding box center [871, 379] width 16 height 16
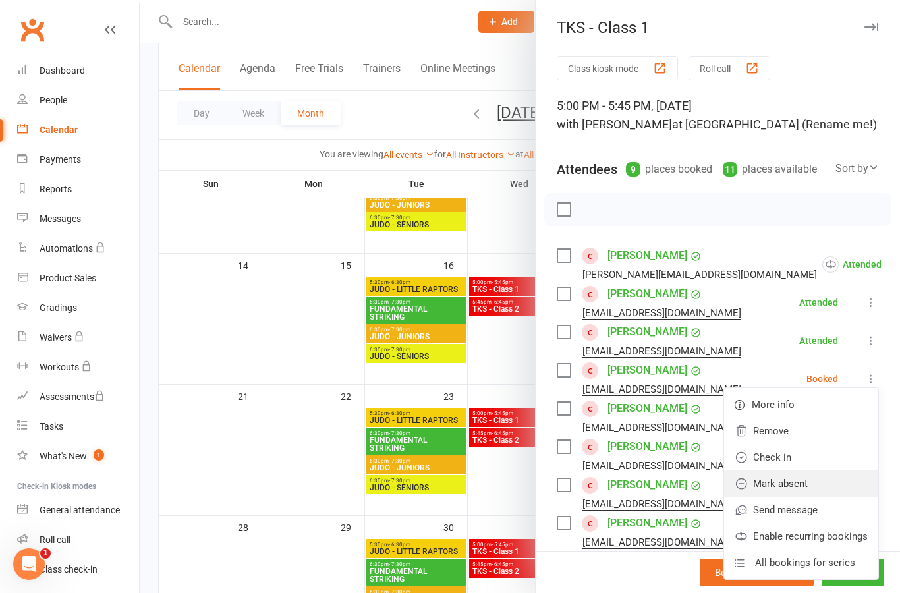
click at [842, 485] on link "Mark absent" at bounding box center [801, 483] width 154 height 26
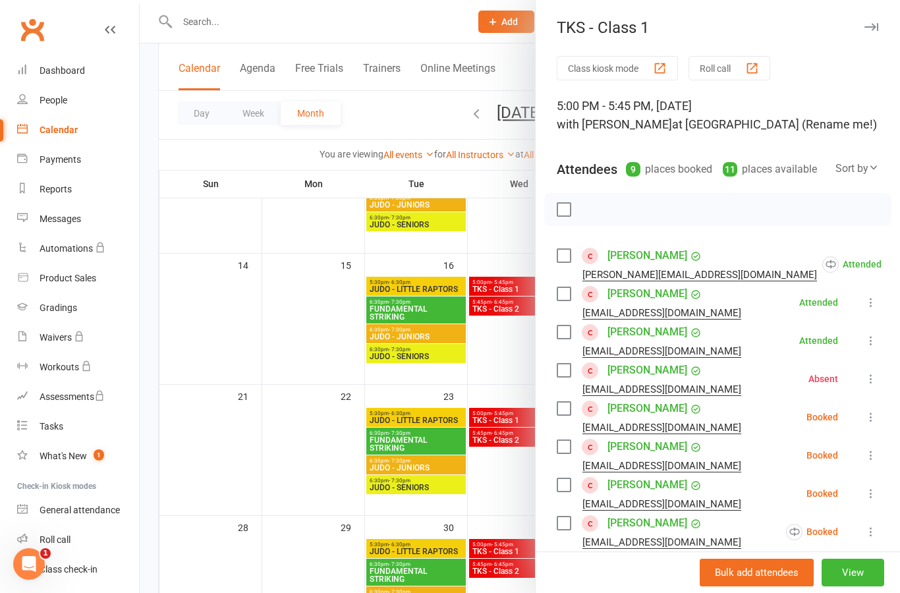
click at [876, 414] on icon at bounding box center [870, 416] width 13 height 13
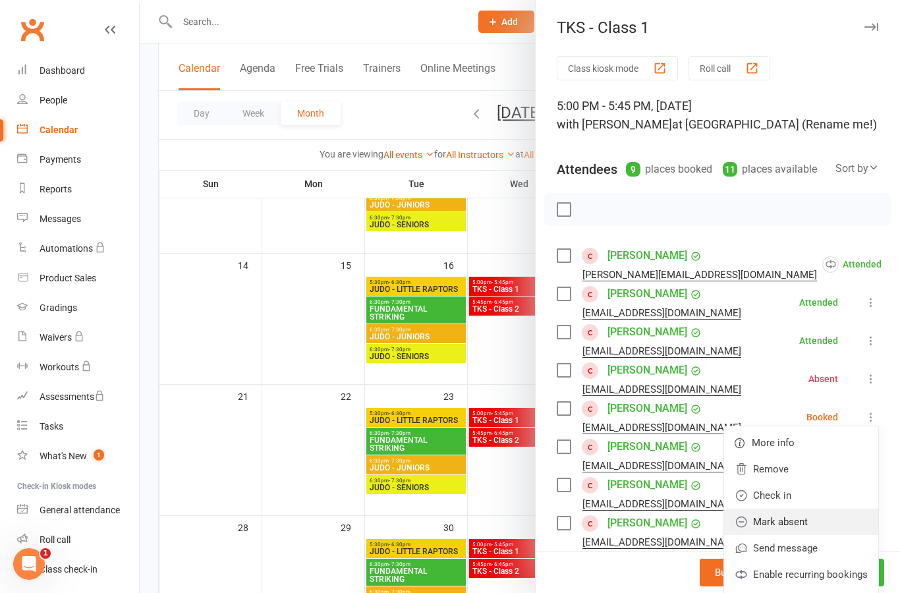
click at [834, 521] on link "Mark absent" at bounding box center [801, 521] width 154 height 26
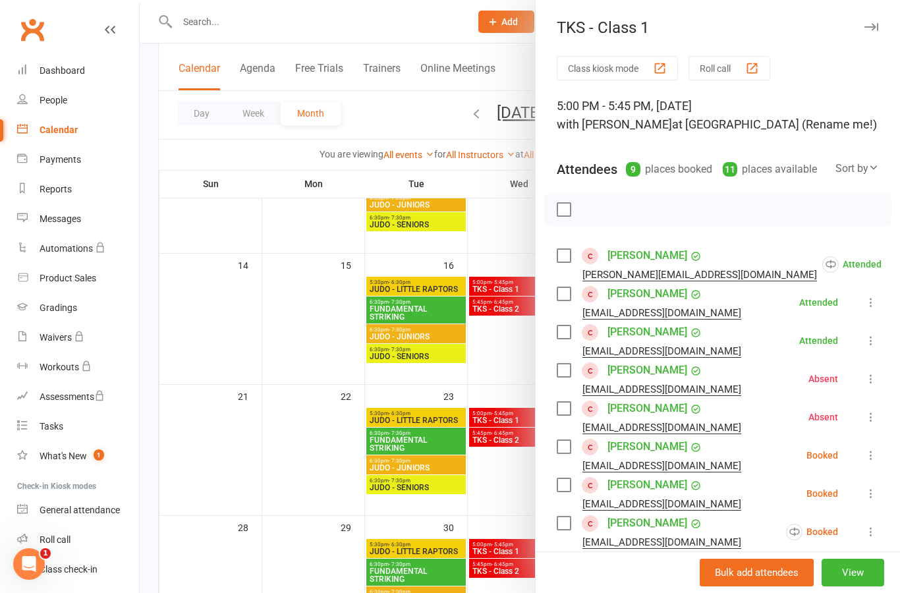
click at [874, 455] on icon at bounding box center [870, 454] width 13 height 13
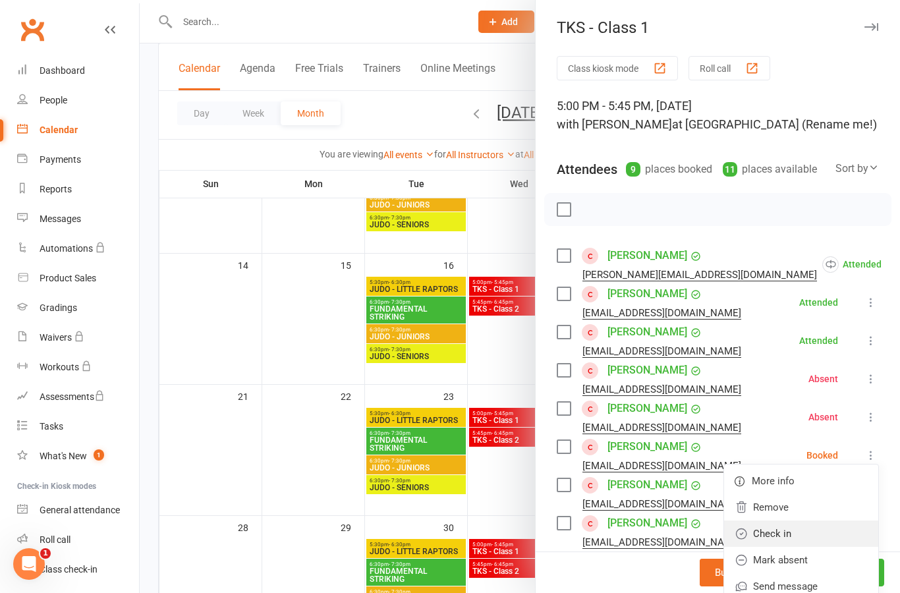
click at [836, 531] on link "Check in" at bounding box center [801, 533] width 154 height 26
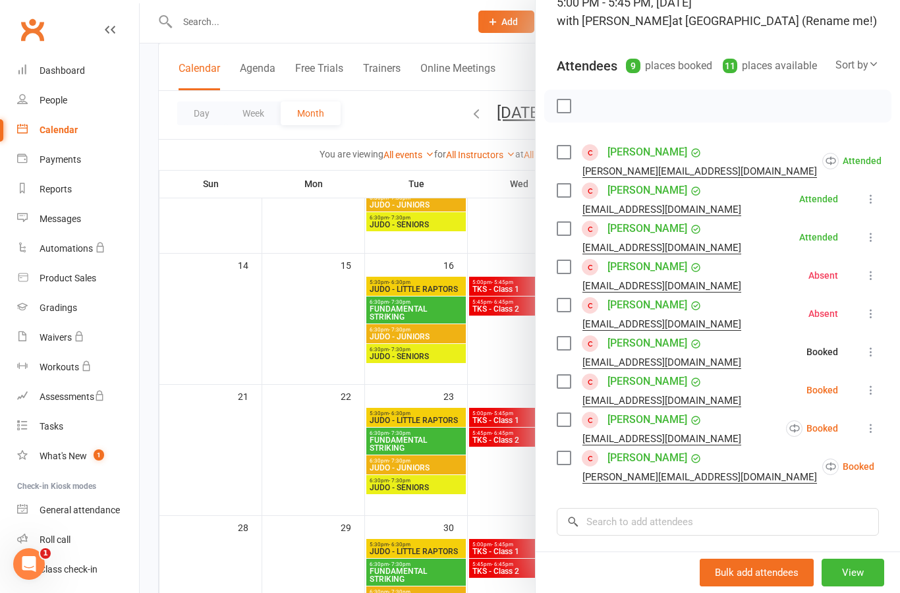
scroll to position [109, 0]
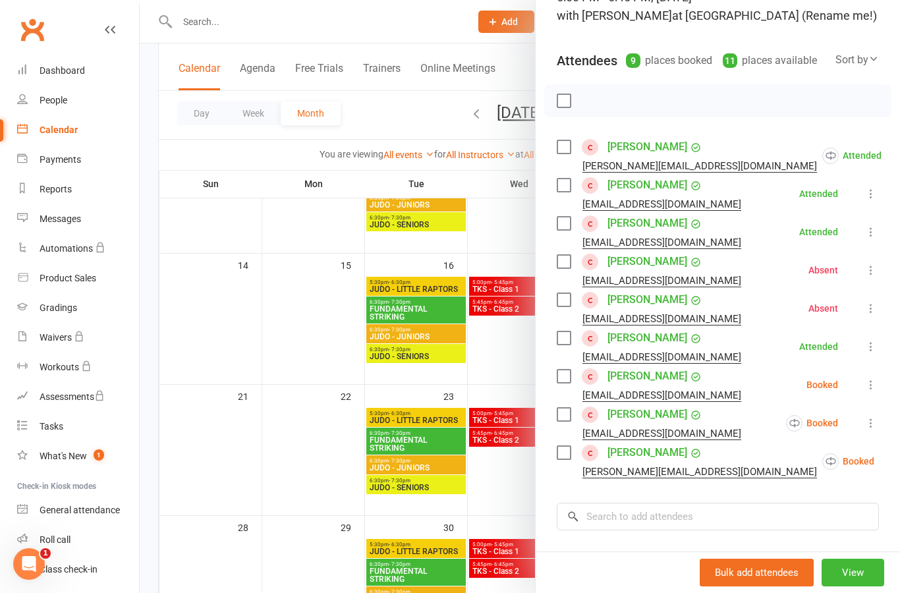
click at [877, 392] on button at bounding box center [871, 385] width 16 height 16
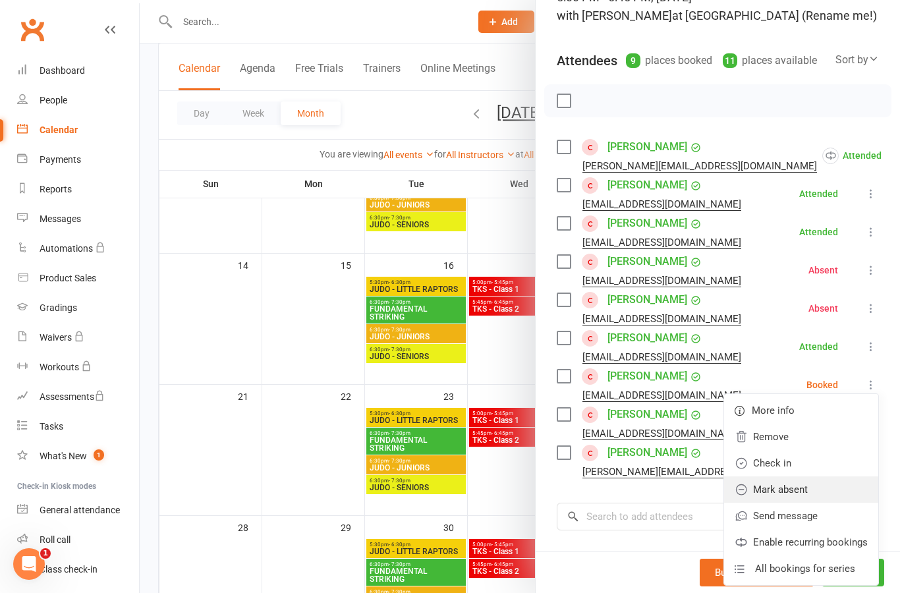
click at [839, 494] on link "Mark absent" at bounding box center [801, 489] width 154 height 26
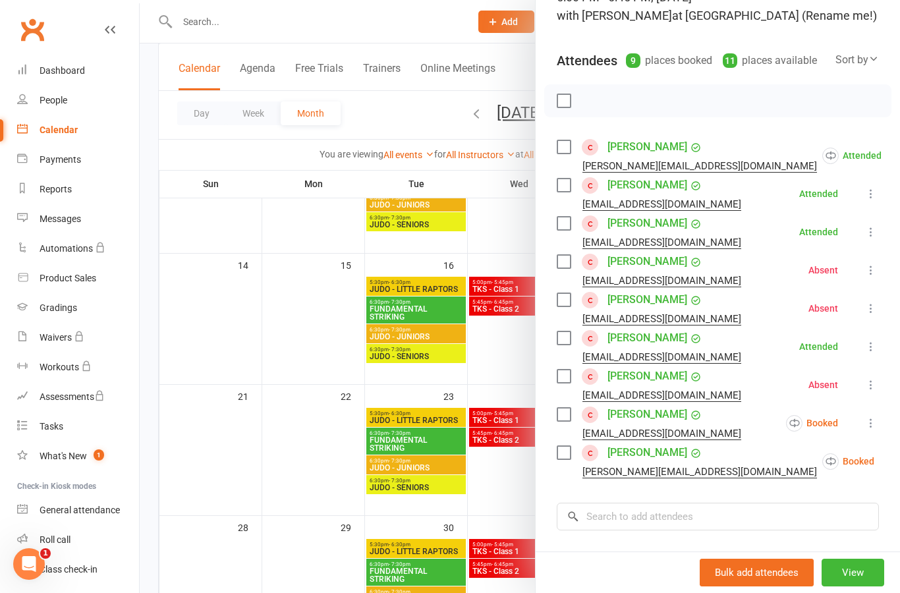
click at [873, 430] on button at bounding box center [871, 423] width 16 height 16
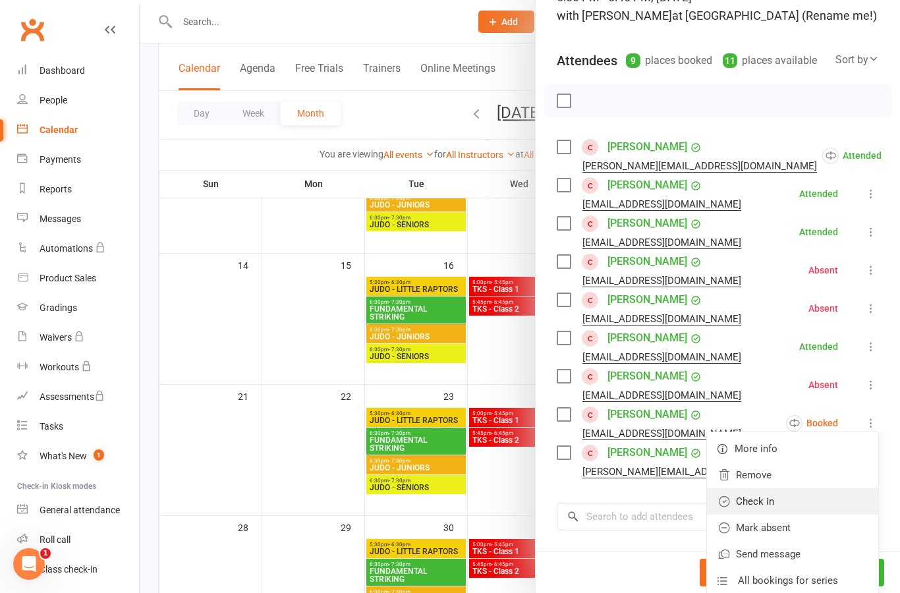
click at [826, 501] on link "Check in" at bounding box center [792, 501] width 171 height 26
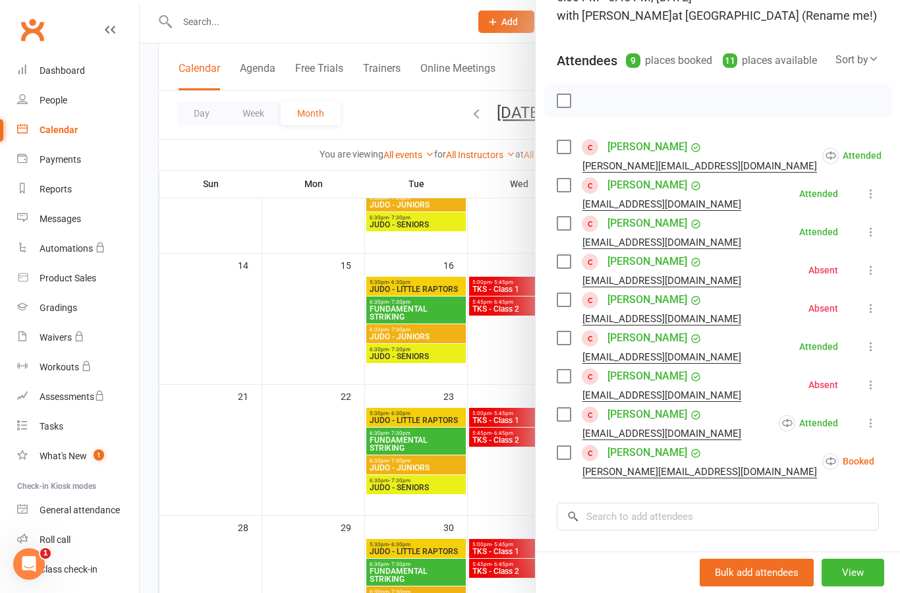
click at [899, 463] on icon at bounding box center [906, 460] width 13 height 13
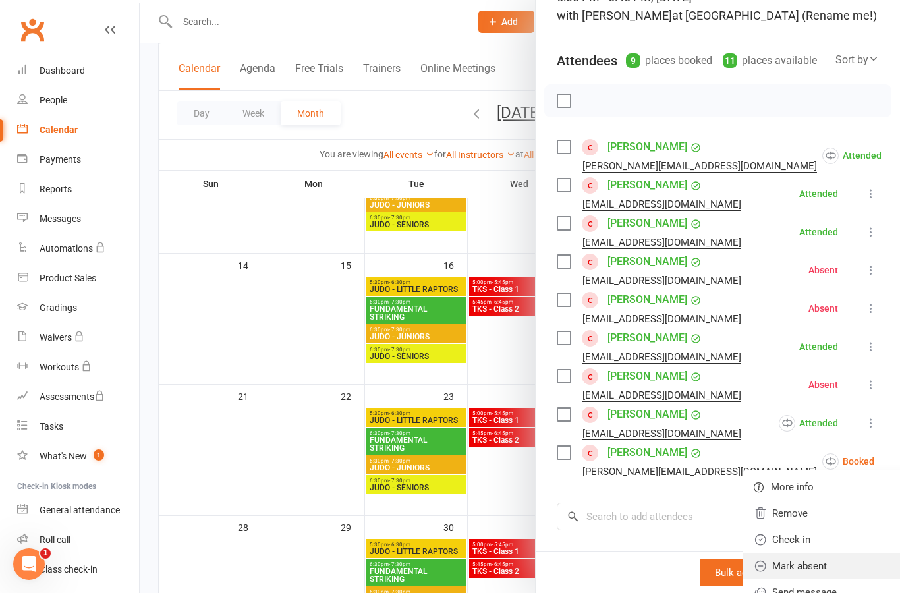
click at [829, 560] on link "Mark absent" at bounding box center [828, 566] width 171 height 26
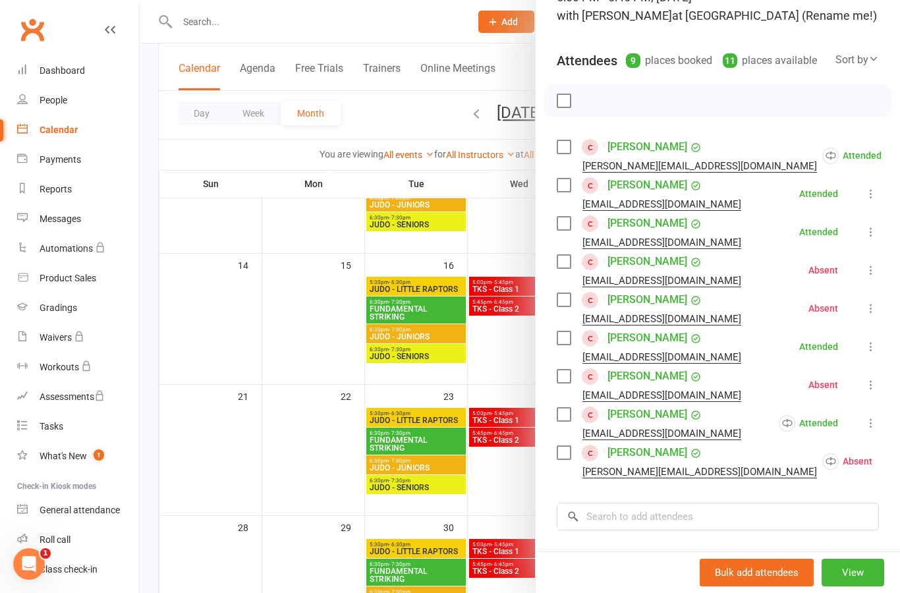
click at [508, 337] on div at bounding box center [520, 296] width 760 height 593
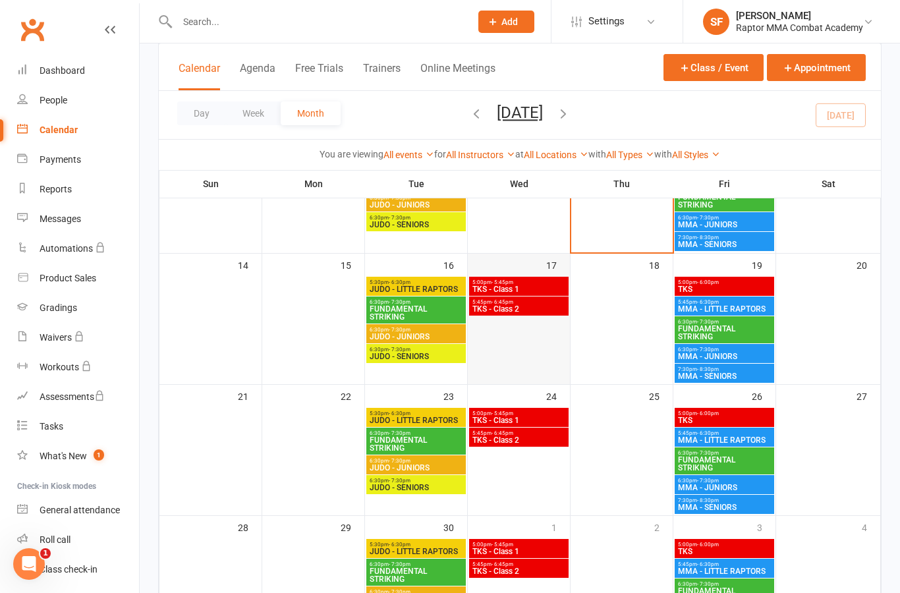
click at [537, 321] on div at bounding box center [518, 330] width 99 height 107
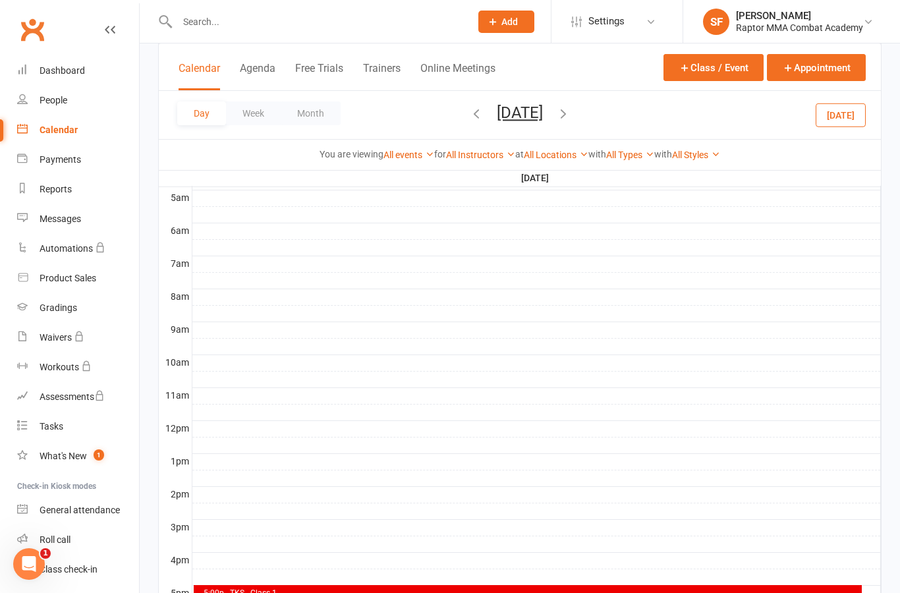
scroll to position [0, 0]
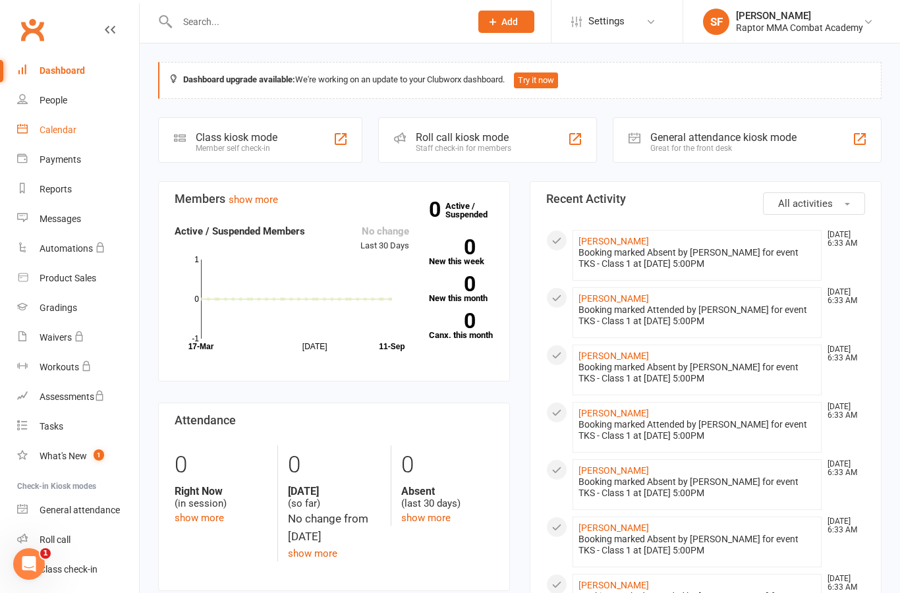
click at [53, 129] on div "Calendar" at bounding box center [58, 129] width 37 height 11
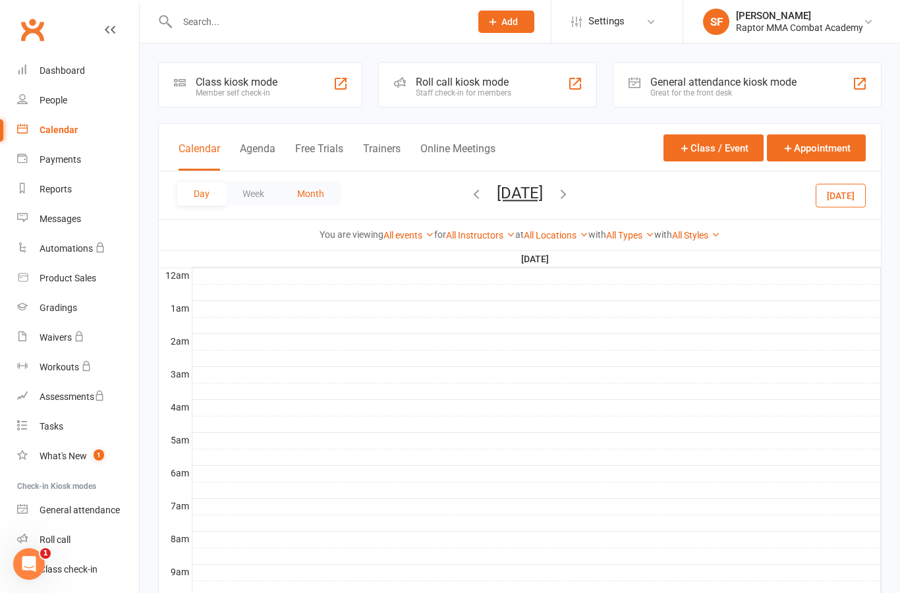
click at [300, 204] on button "Month" at bounding box center [311, 194] width 60 height 24
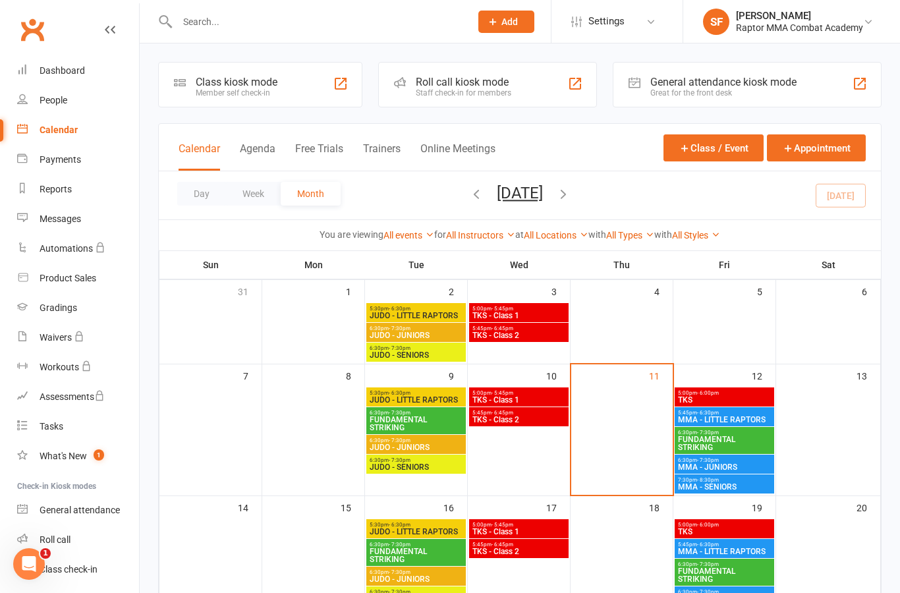
click at [542, 421] on span "TKS - Class 2" at bounding box center [519, 420] width 94 height 8
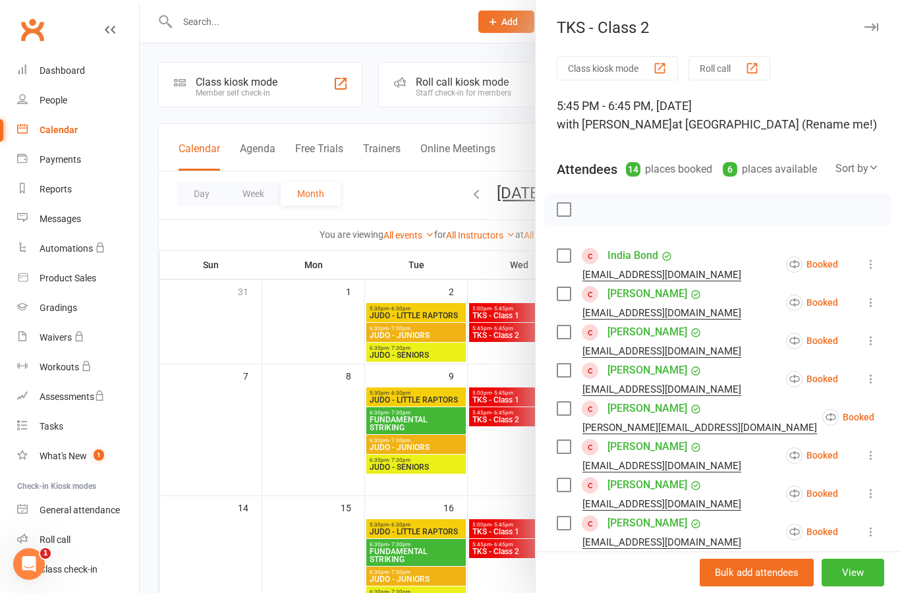
click at [873, 268] on icon at bounding box center [870, 264] width 13 height 13
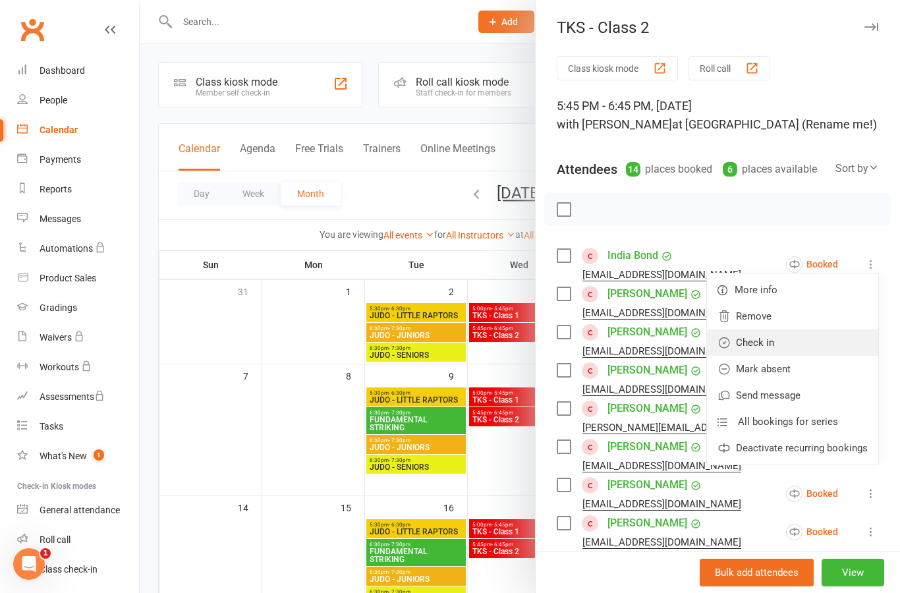
click at [813, 342] on link "Check in" at bounding box center [792, 342] width 171 height 26
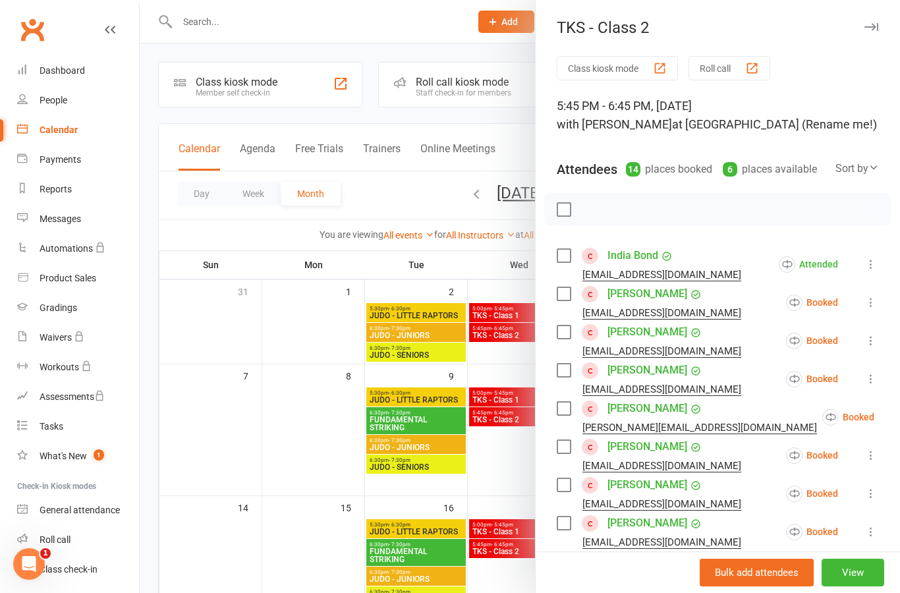
click at [870, 303] on icon at bounding box center [870, 302] width 13 height 13
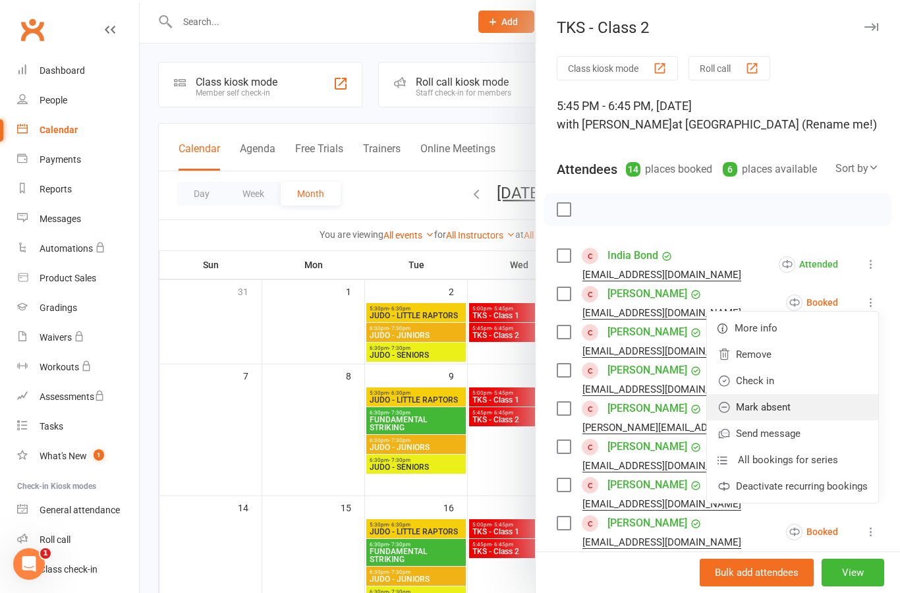
click at [824, 409] on link "Mark absent" at bounding box center [792, 407] width 171 height 26
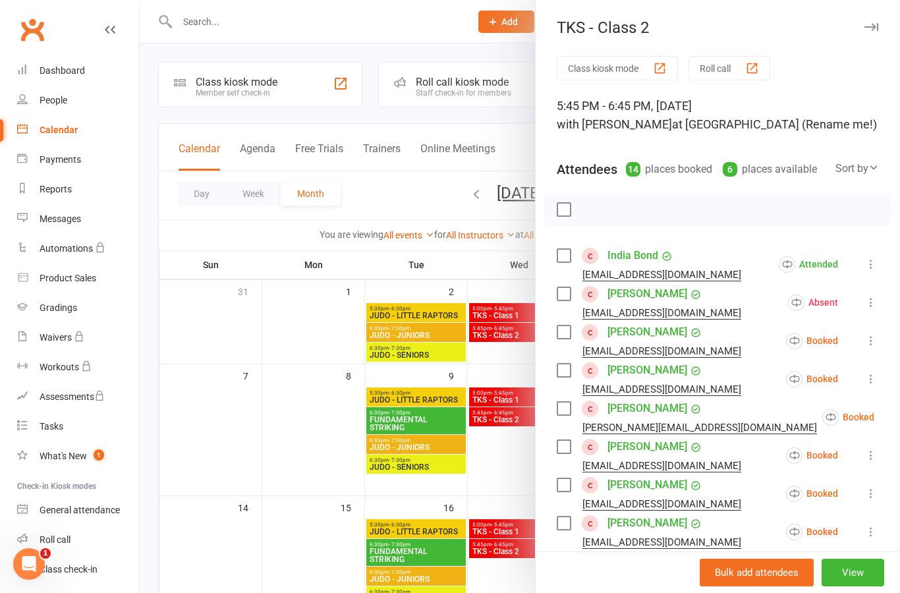
click at [876, 334] on button at bounding box center [871, 341] width 16 height 16
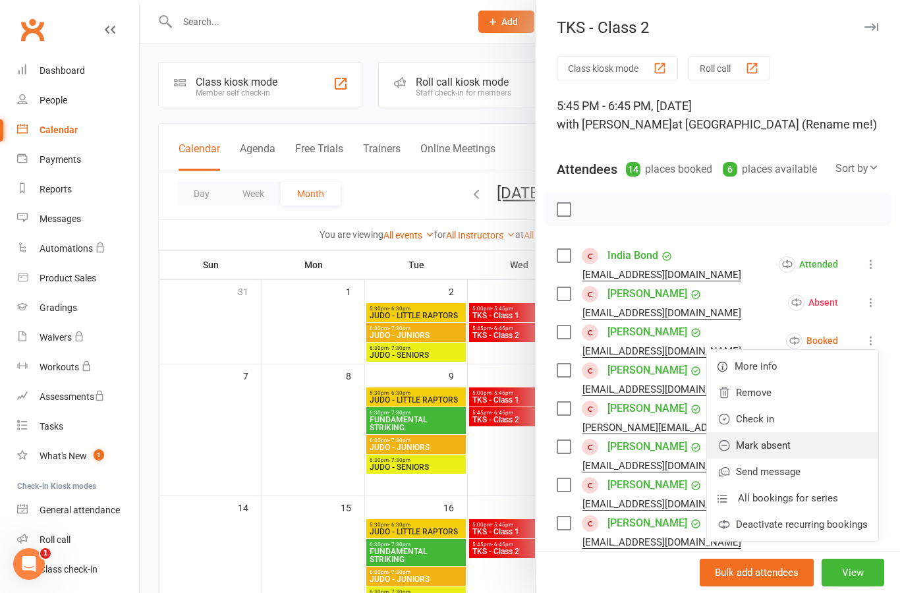
click at [819, 443] on link "Mark absent" at bounding box center [792, 445] width 171 height 26
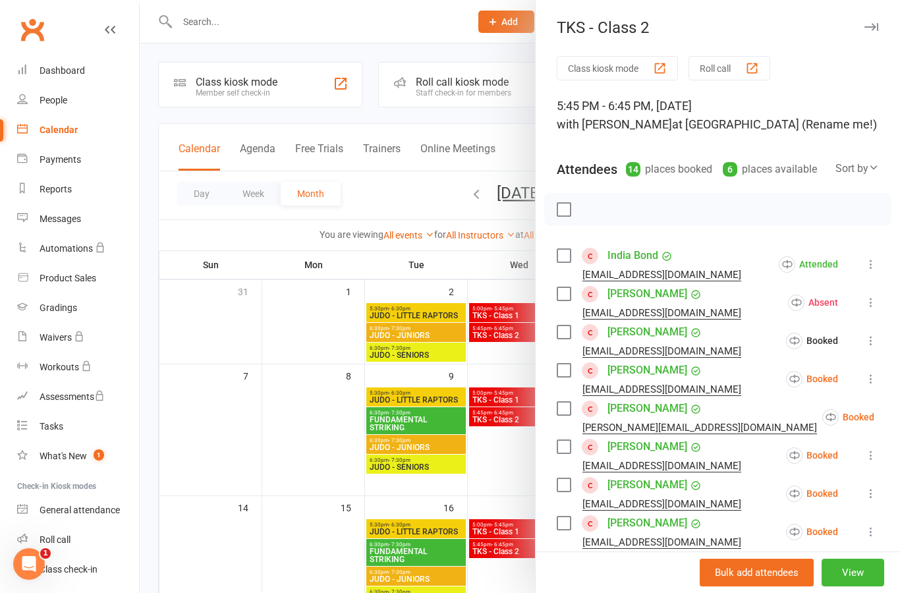
click at [877, 383] on icon at bounding box center [870, 378] width 13 height 13
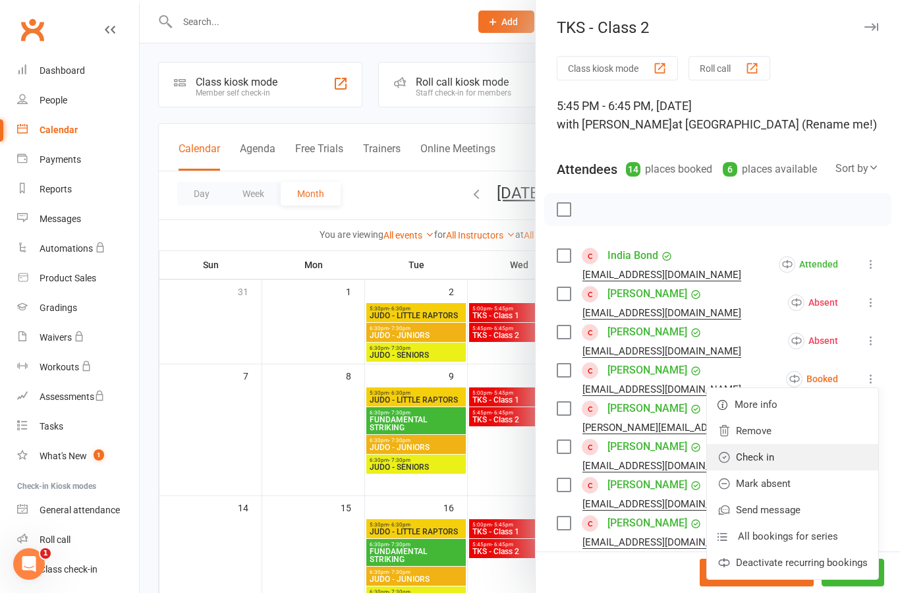
click at [821, 460] on link "Check in" at bounding box center [792, 457] width 171 height 26
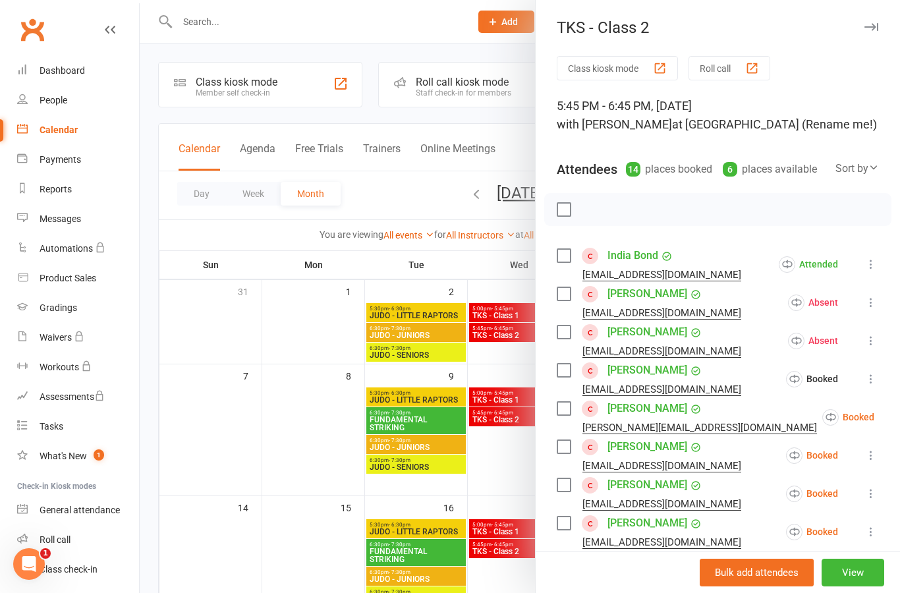
click at [899, 418] on icon at bounding box center [906, 416] width 13 height 13
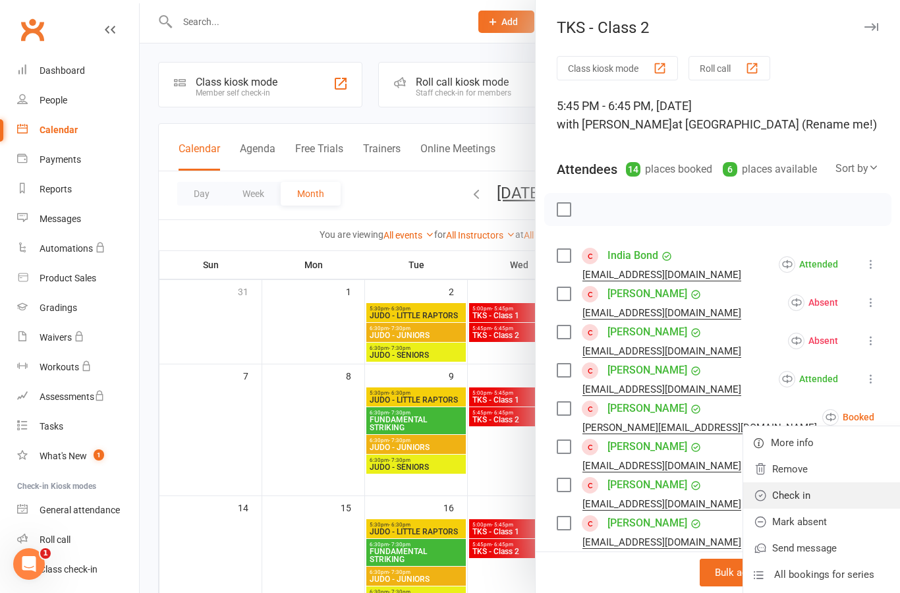
click at [821, 494] on link "Check in" at bounding box center [828, 495] width 171 height 26
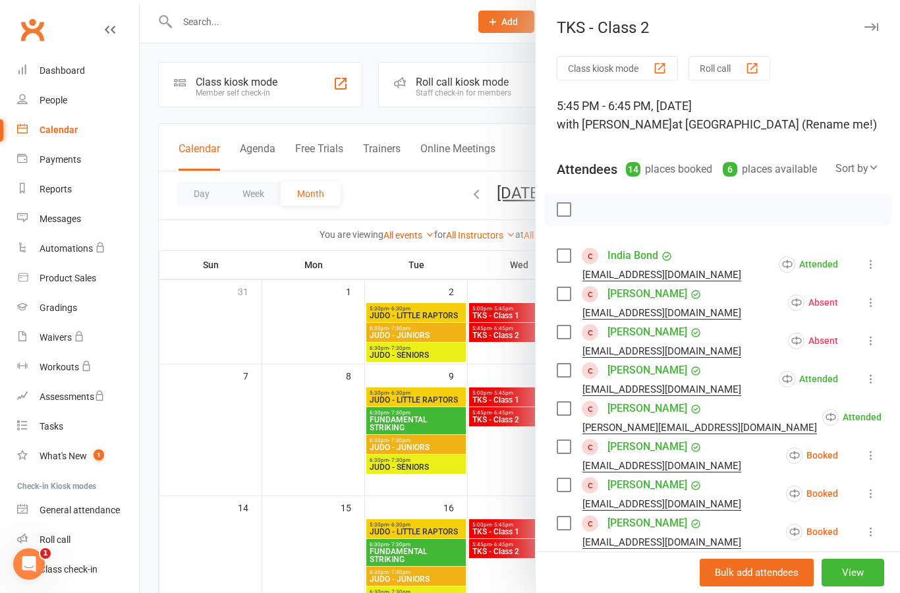
click at [863, 457] on button at bounding box center [871, 455] width 16 height 16
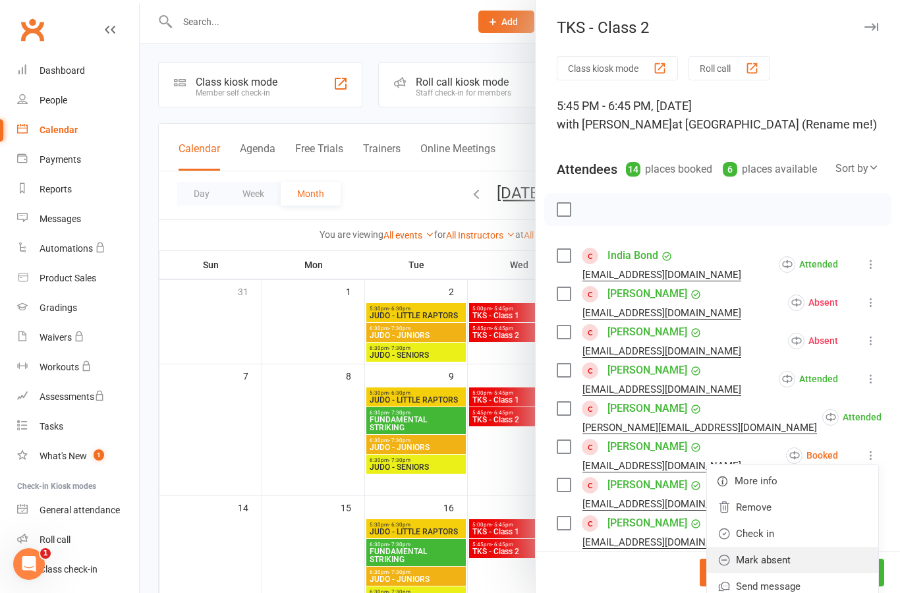
click at [809, 559] on link "Mark absent" at bounding box center [792, 560] width 171 height 26
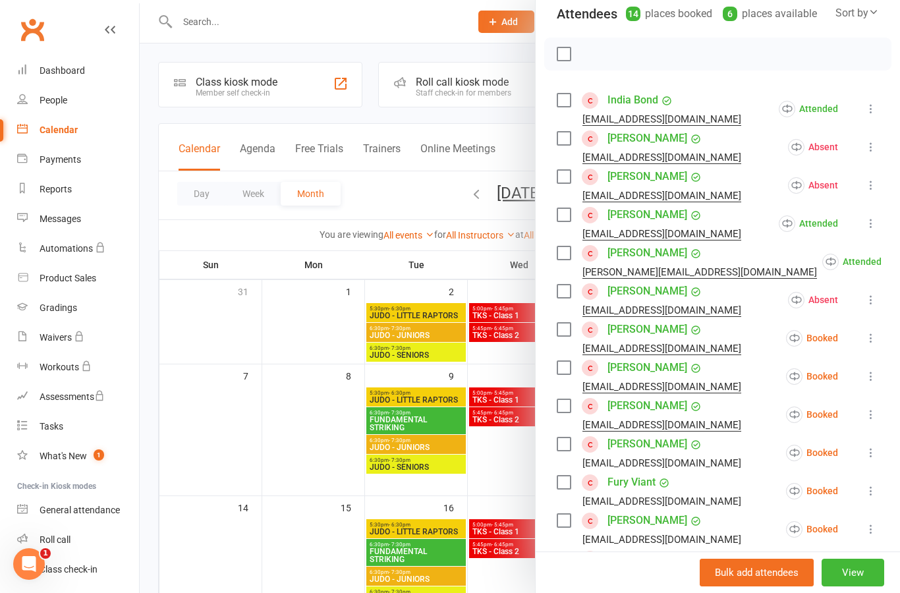
scroll to position [159, 0]
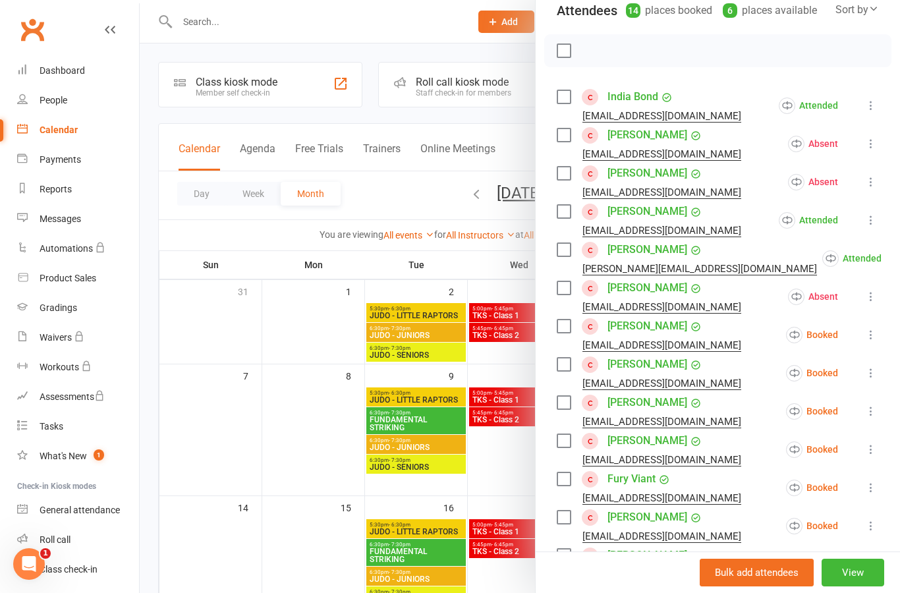
click at [871, 340] on icon at bounding box center [870, 334] width 13 height 13
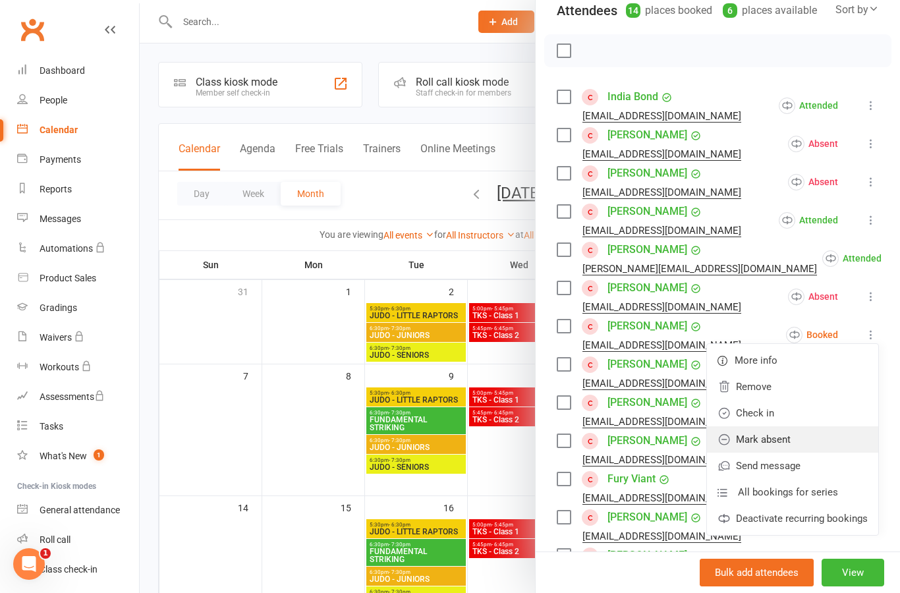
click at [830, 442] on link "Mark absent" at bounding box center [792, 439] width 171 height 26
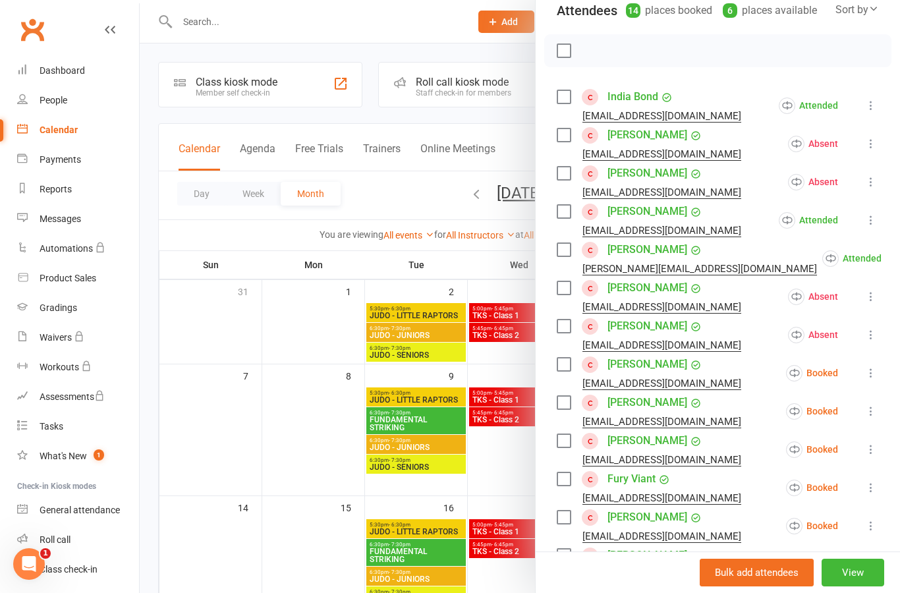
click at [872, 381] on button at bounding box center [871, 373] width 16 height 16
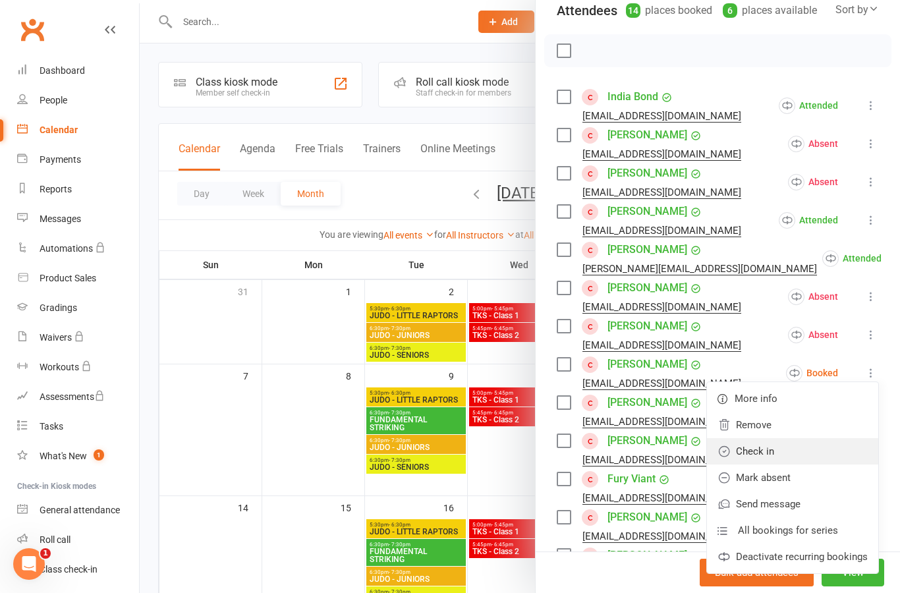
click at [828, 454] on link "Check in" at bounding box center [792, 451] width 171 height 26
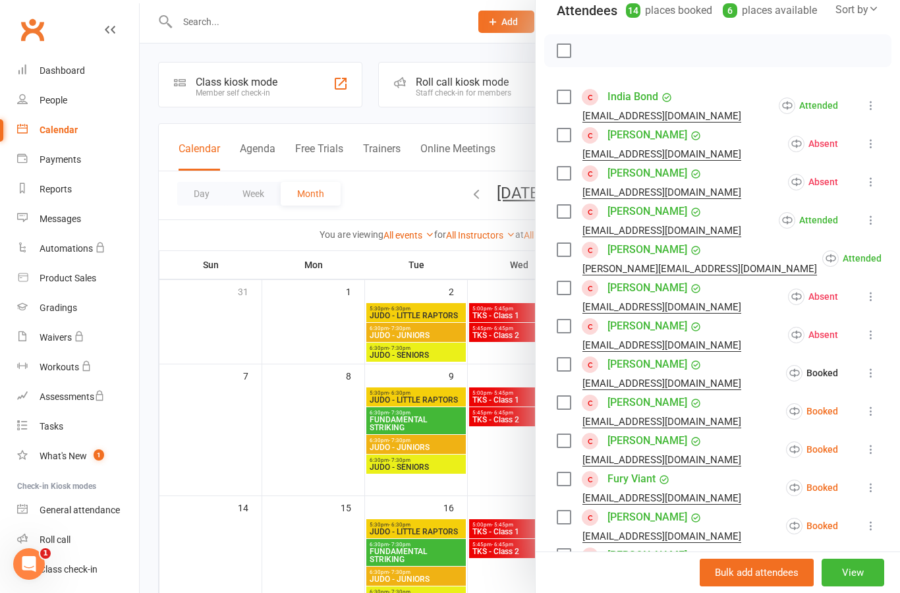
click at [876, 408] on icon at bounding box center [870, 410] width 13 height 13
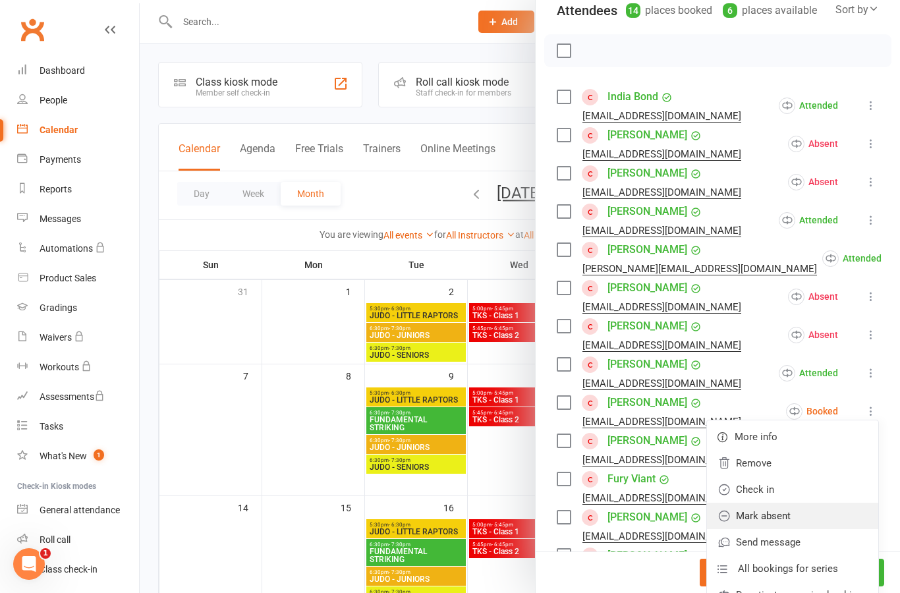
click at [818, 522] on link "Mark absent" at bounding box center [792, 515] width 171 height 26
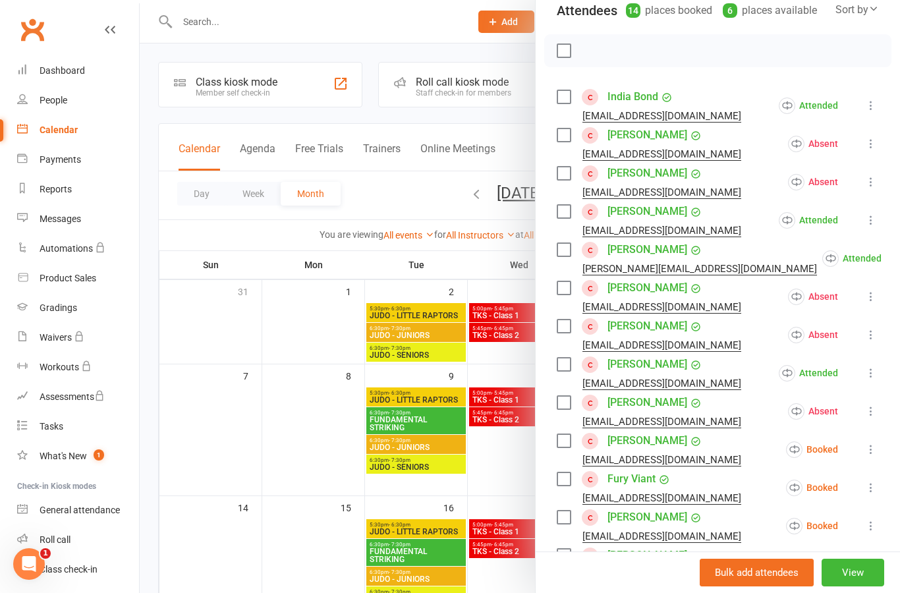
click at [877, 455] on icon at bounding box center [870, 449] width 13 height 13
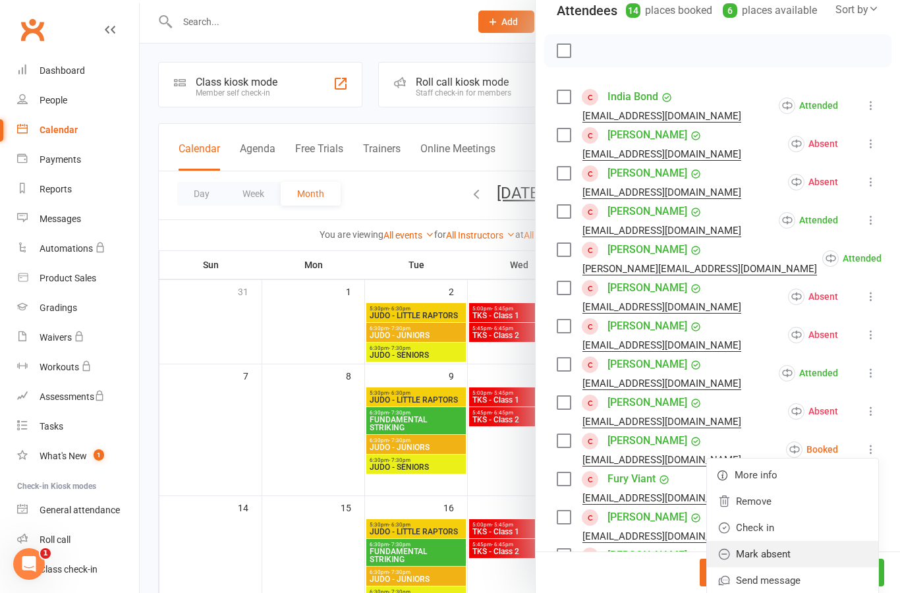
click at [826, 557] on link "Mark absent" at bounding box center [792, 554] width 171 height 26
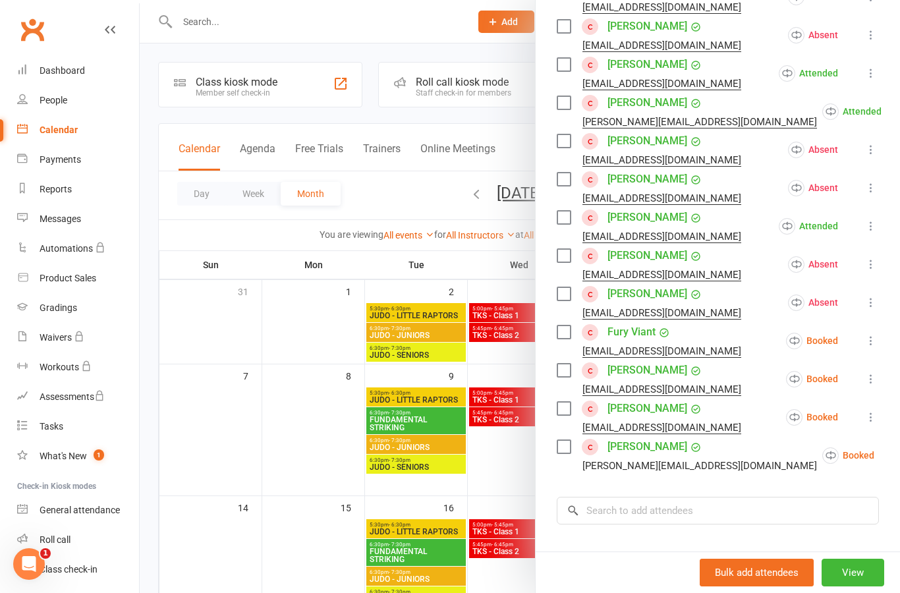
scroll to position [306, 0]
click at [873, 344] on icon at bounding box center [870, 339] width 13 height 13
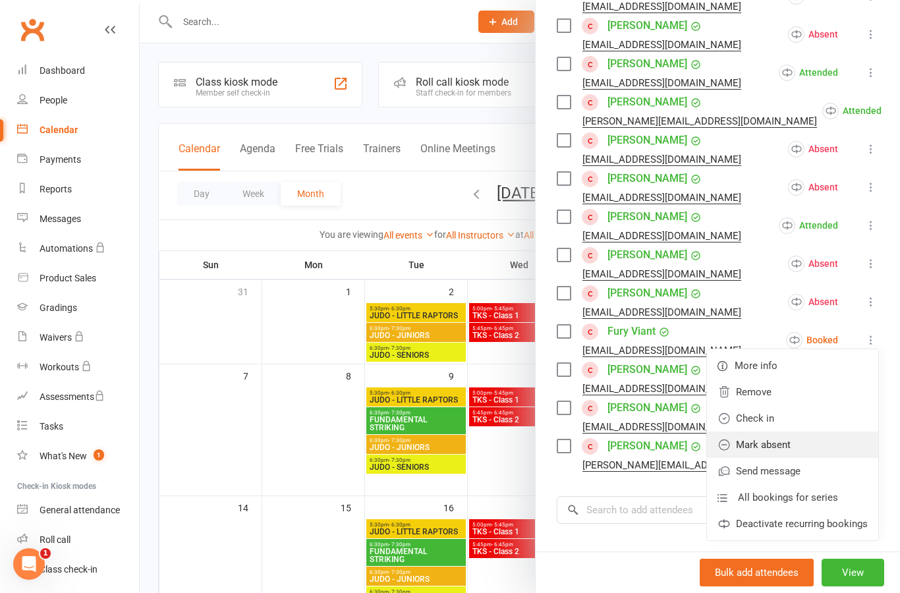
click at [831, 448] on link "Mark absent" at bounding box center [792, 444] width 171 height 26
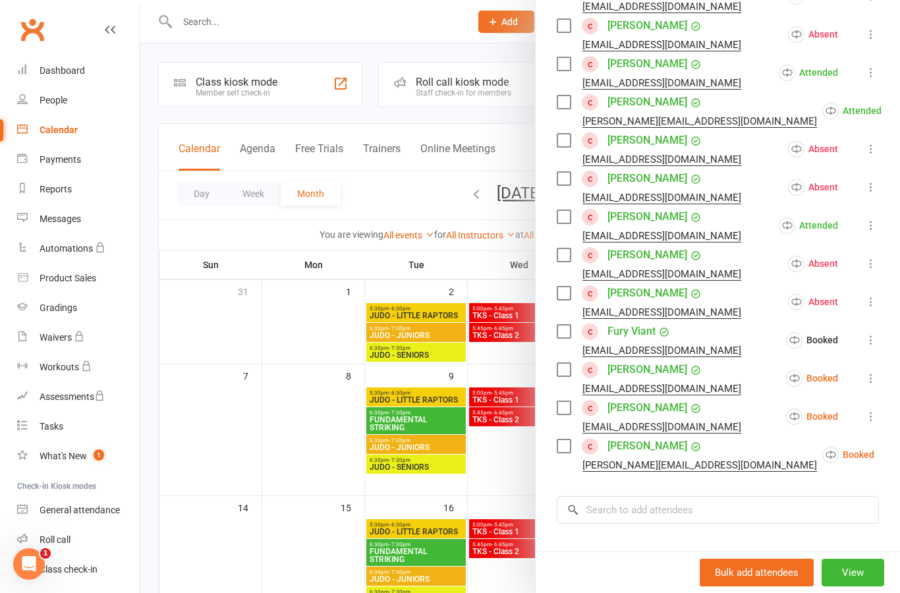
click at [869, 385] on icon at bounding box center [870, 377] width 13 height 13
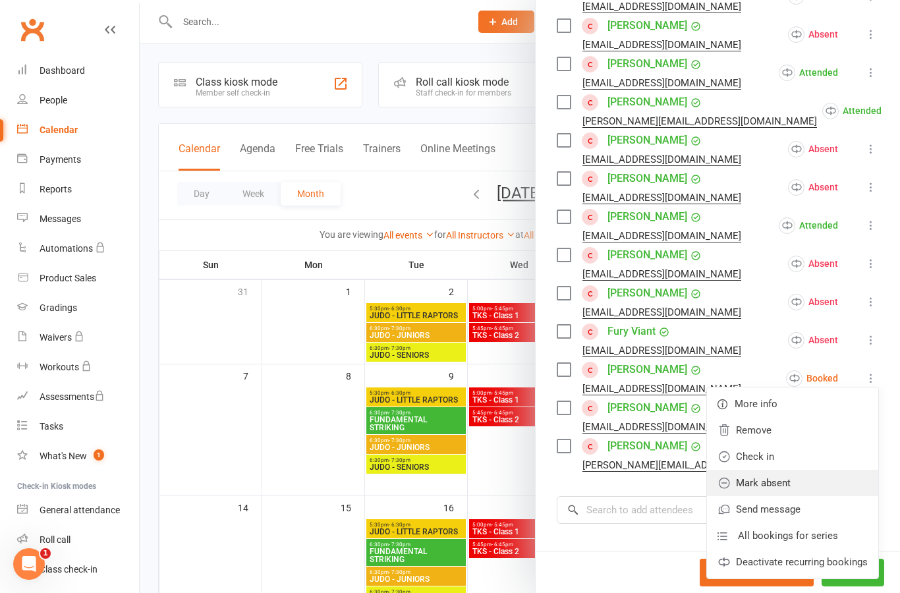
click at [823, 483] on link "Mark absent" at bounding box center [792, 483] width 171 height 26
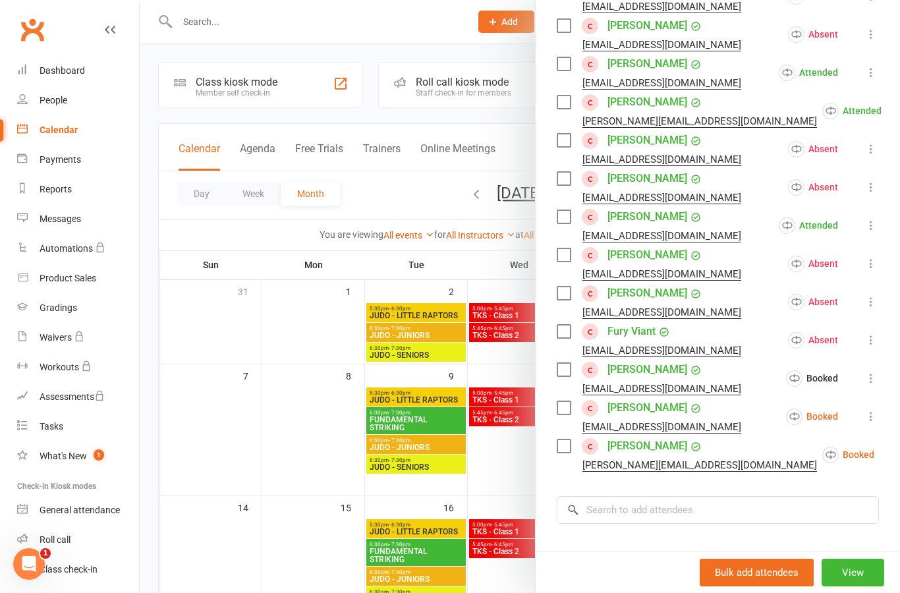
click at [877, 417] on icon at bounding box center [870, 416] width 13 height 13
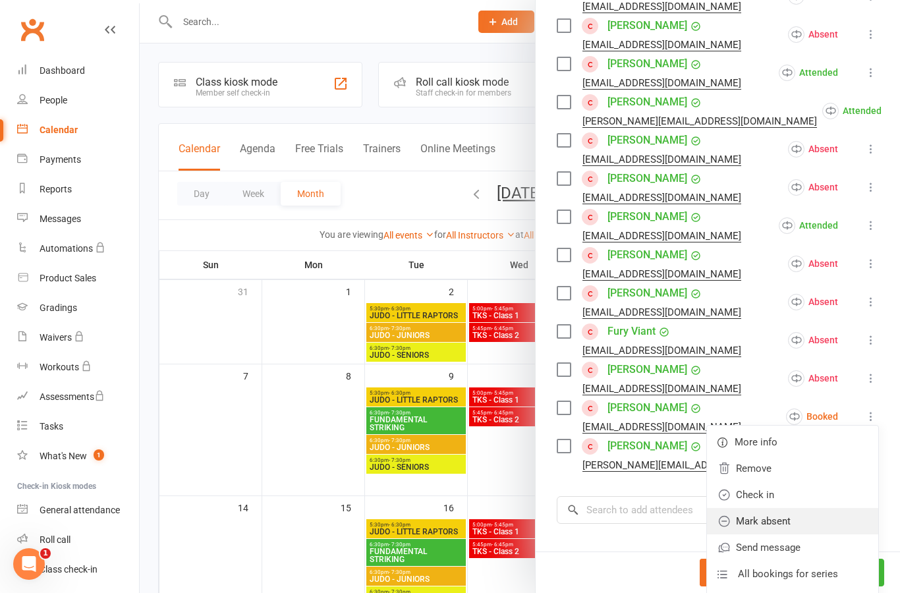
click at [826, 522] on link "Mark absent" at bounding box center [792, 521] width 171 height 26
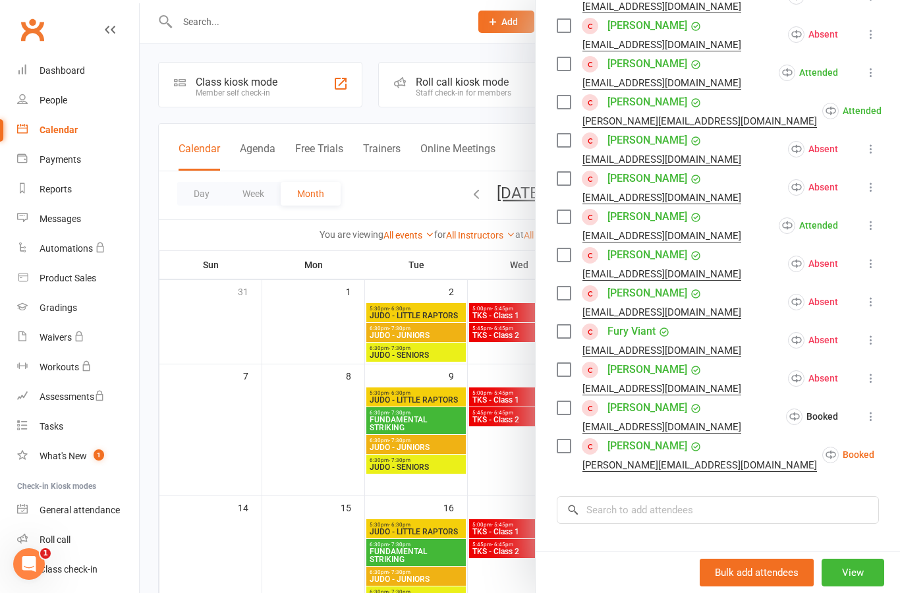
click at [899, 462] on button at bounding box center [907, 455] width 16 height 16
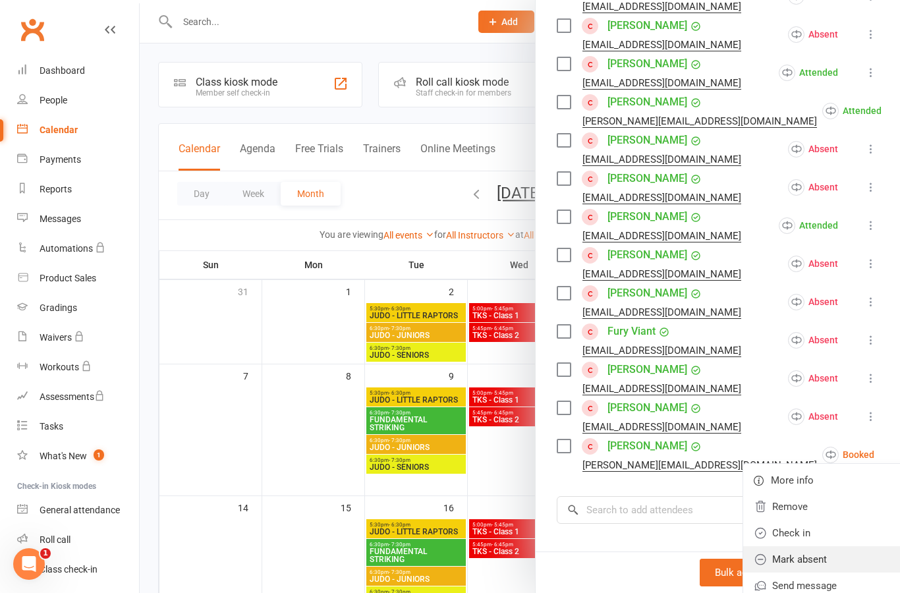
click at [823, 558] on link "Mark absent" at bounding box center [828, 559] width 171 height 26
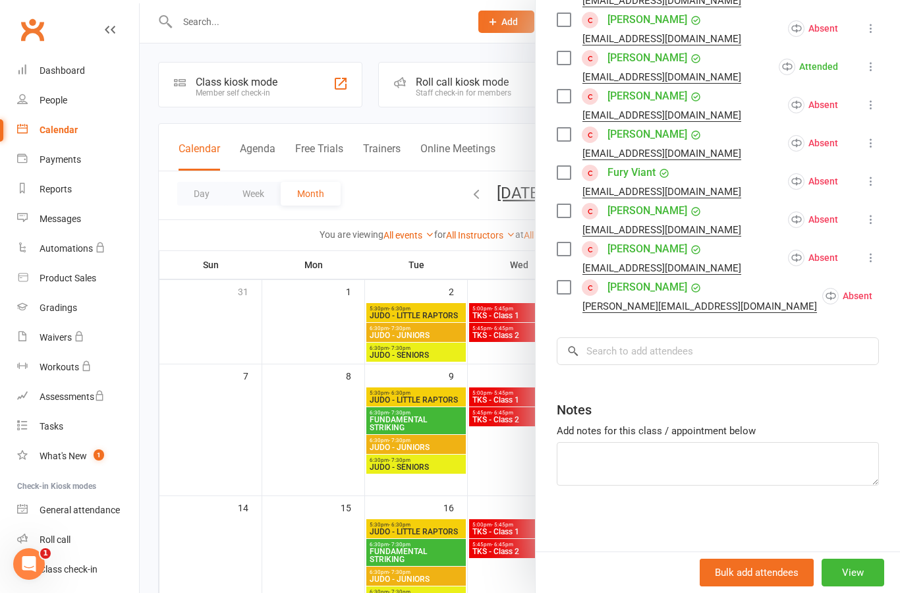
scroll to position [465, 0]
click at [320, 410] on div at bounding box center [520, 296] width 760 height 593
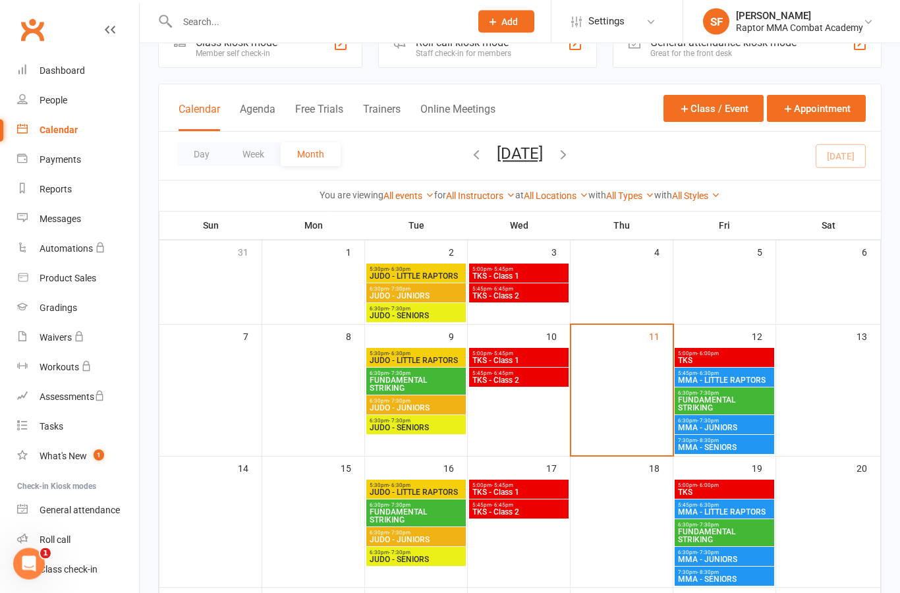
scroll to position [0, 0]
